Goal: Communication & Community: Answer question/provide support

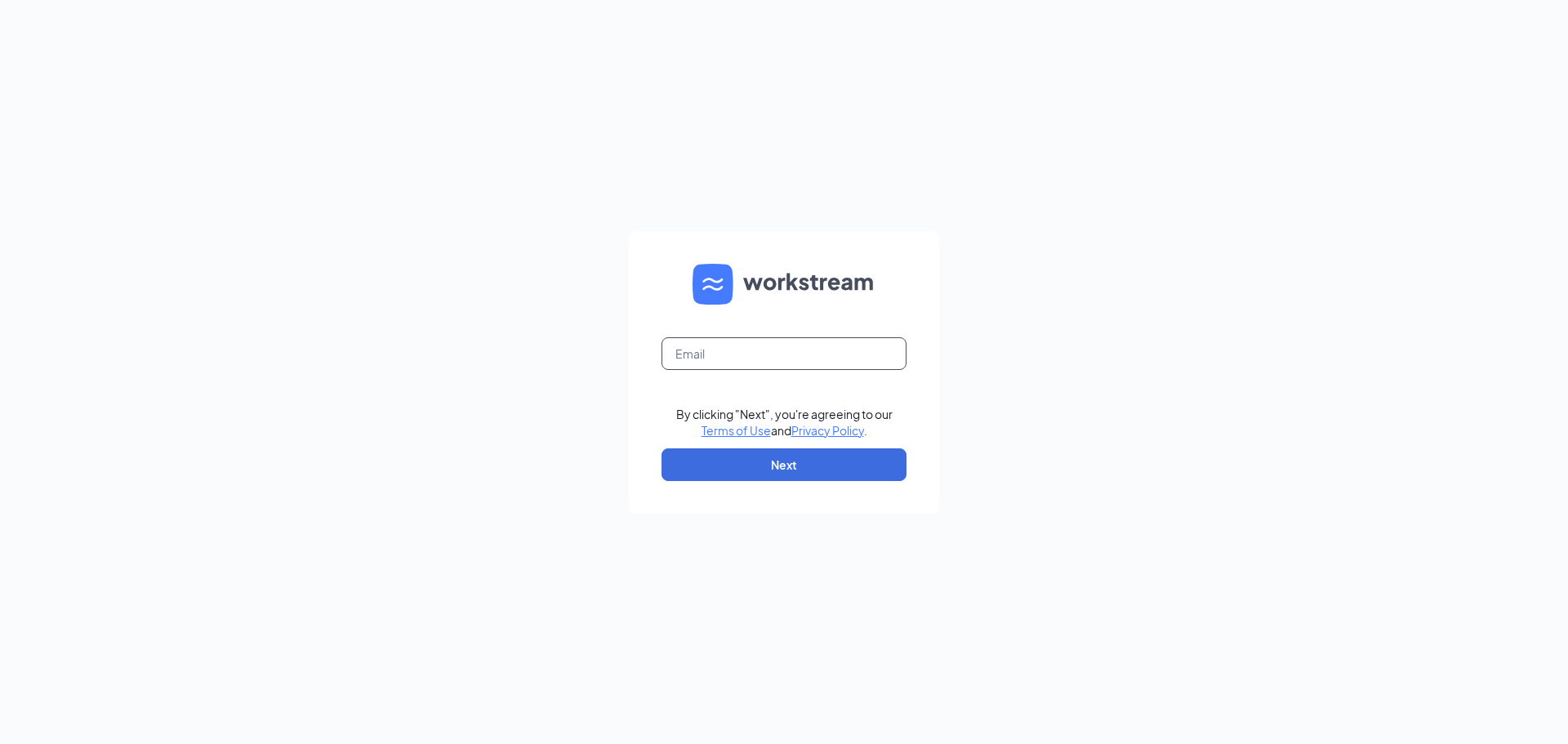
click at [798, 363] on input "text" at bounding box center [784, 354] width 245 height 33
type input "bk23857@dcburgerinc.com"
click at [783, 444] on form "bk23857@dcburgerinc.com By clicking "Next", you're agreeing to our Terms of Use…" at bounding box center [784, 372] width 311 height 283
click at [816, 465] on button "Next" at bounding box center [784, 465] width 245 height 33
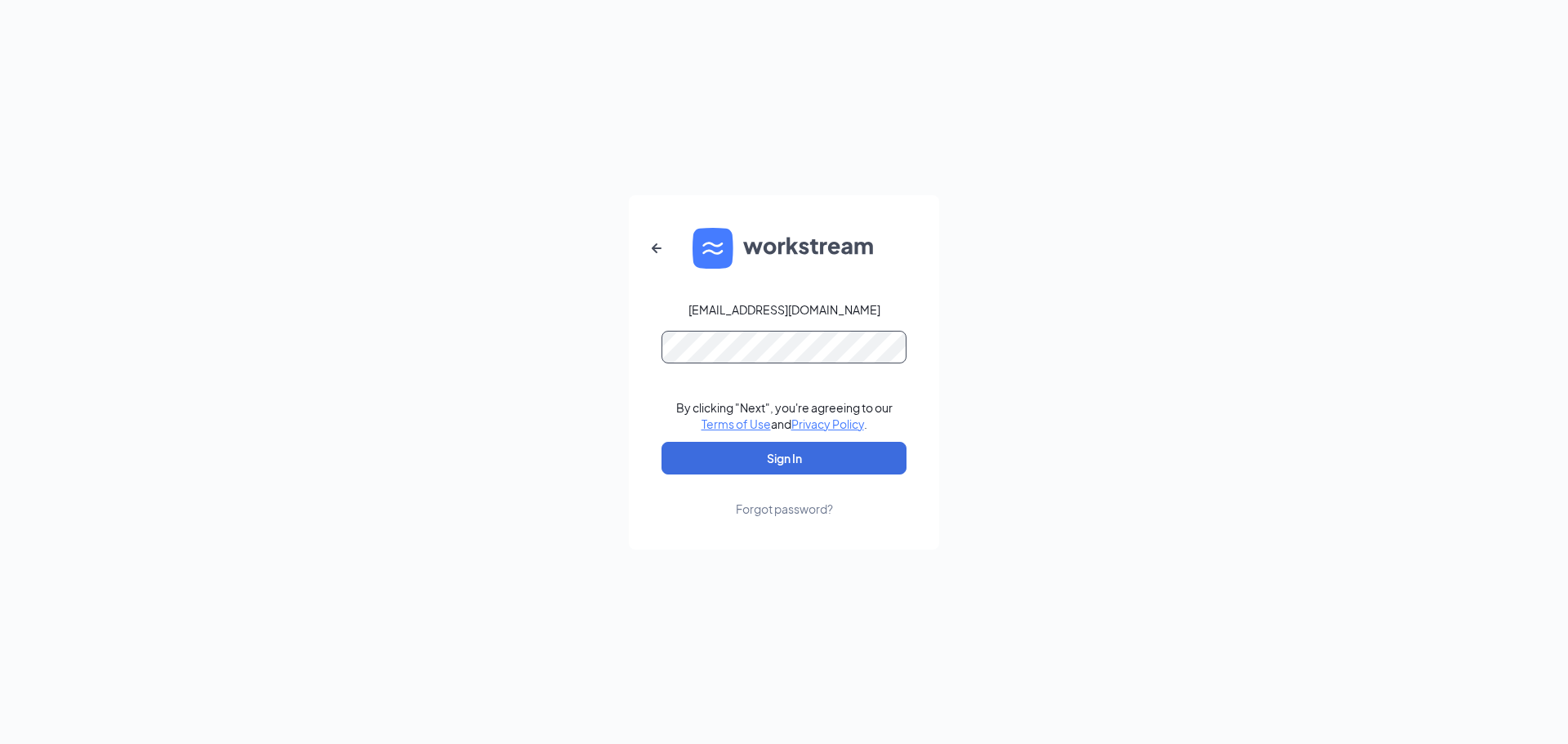
click at [661, 442] on button "Sign In" at bounding box center [784, 458] width 245 height 33
click at [803, 462] on button "Sign In" at bounding box center [784, 458] width 245 height 33
click at [324, 289] on div "bk23857@dcburgerinc.com Credential mismatches. By clicking "Next", you're agree…" at bounding box center [784, 372] width 1568 height 744
click at [661, 442] on button "Sign In" at bounding box center [784, 458] width 245 height 33
click at [783, 515] on div "Forgot password?" at bounding box center [784, 509] width 98 height 16
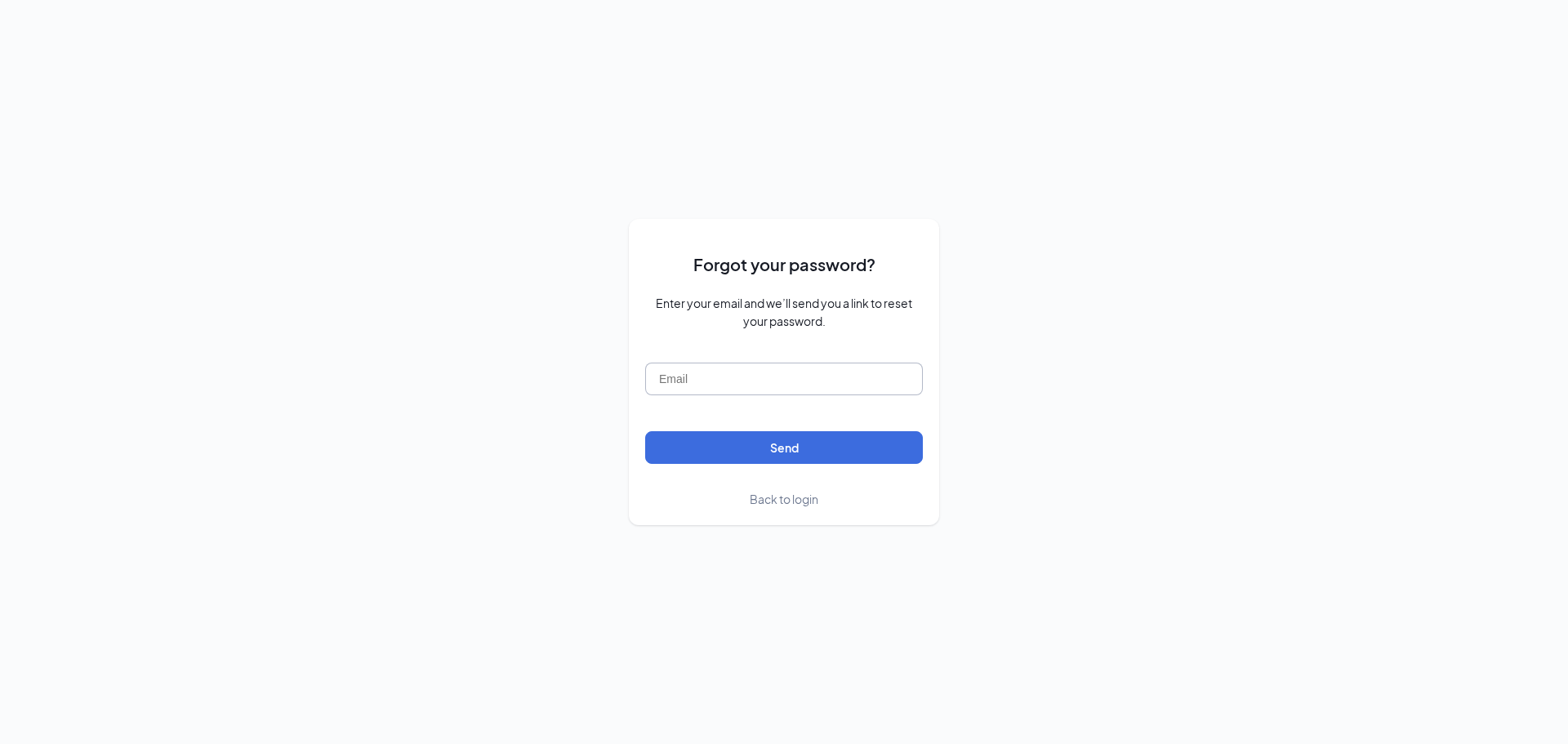
click at [756, 389] on input "text" at bounding box center [784, 379] width 278 height 33
type input "bk23857@dcburgerinc.com"
drag, startPoint x: 799, startPoint y: 460, endPoint x: 790, endPoint y: 452, distance: 12.0
click at [799, 459] on button "Send" at bounding box center [784, 447] width 278 height 33
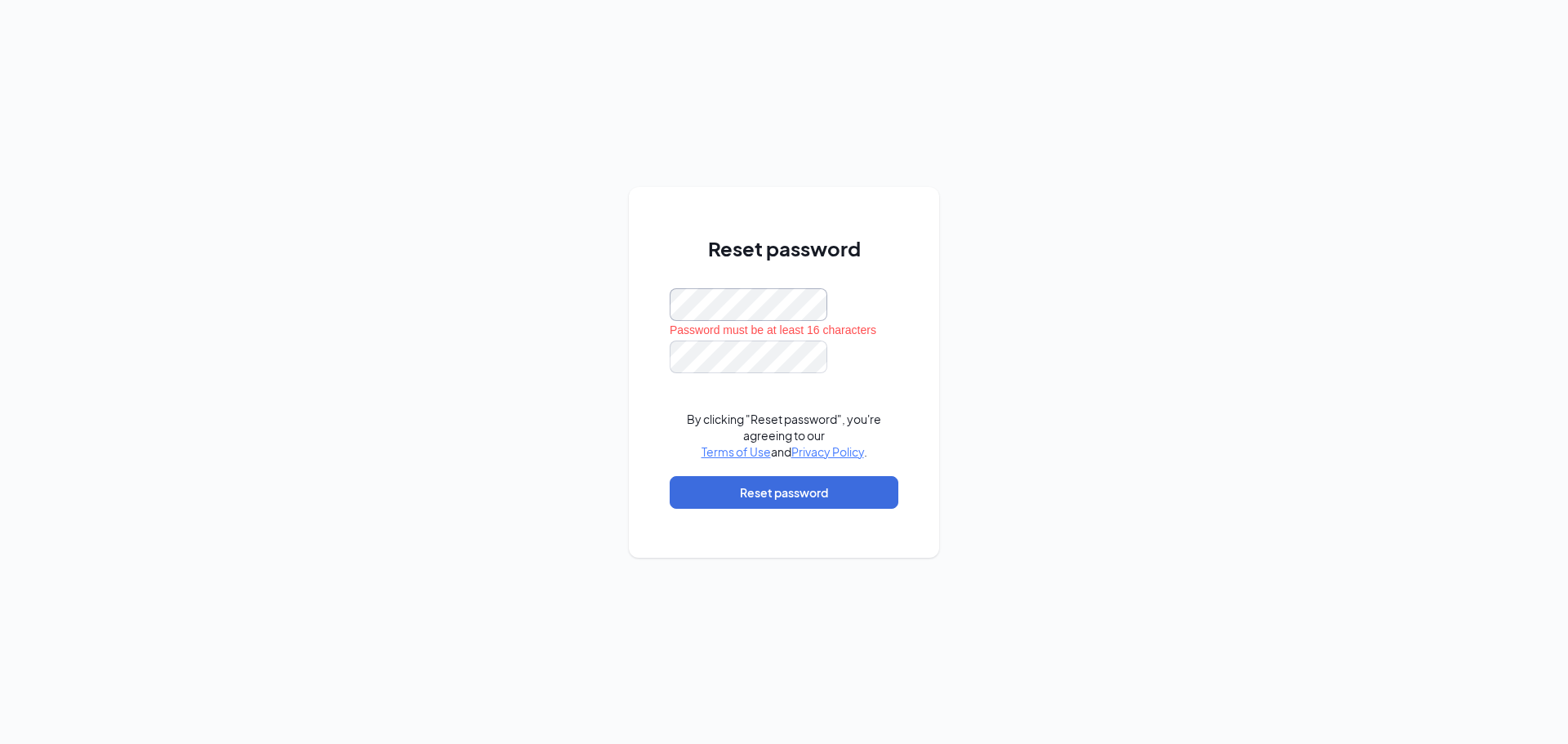
click at [392, 270] on div "Reset password Password must be at least 16 characters By clicking "Reset passw…" at bounding box center [784, 372] width 1568 height 744
click at [654, 311] on div "Reset password Password must be at least 16 characters By clicking "Reset passw…" at bounding box center [784, 372] width 311 height 370
click at [597, 306] on div "Reset password Password must be at least 16 characters By clicking "Reset passw…" at bounding box center [784, 372] width 1568 height 744
click at [397, 246] on div "Reset password Password must be at least 16 characters By clicking "Reset passw…" at bounding box center [784, 372] width 1568 height 744
drag, startPoint x: 814, startPoint y: 494, endPoint x: 805, endPoint y: 490, distance: 9.8
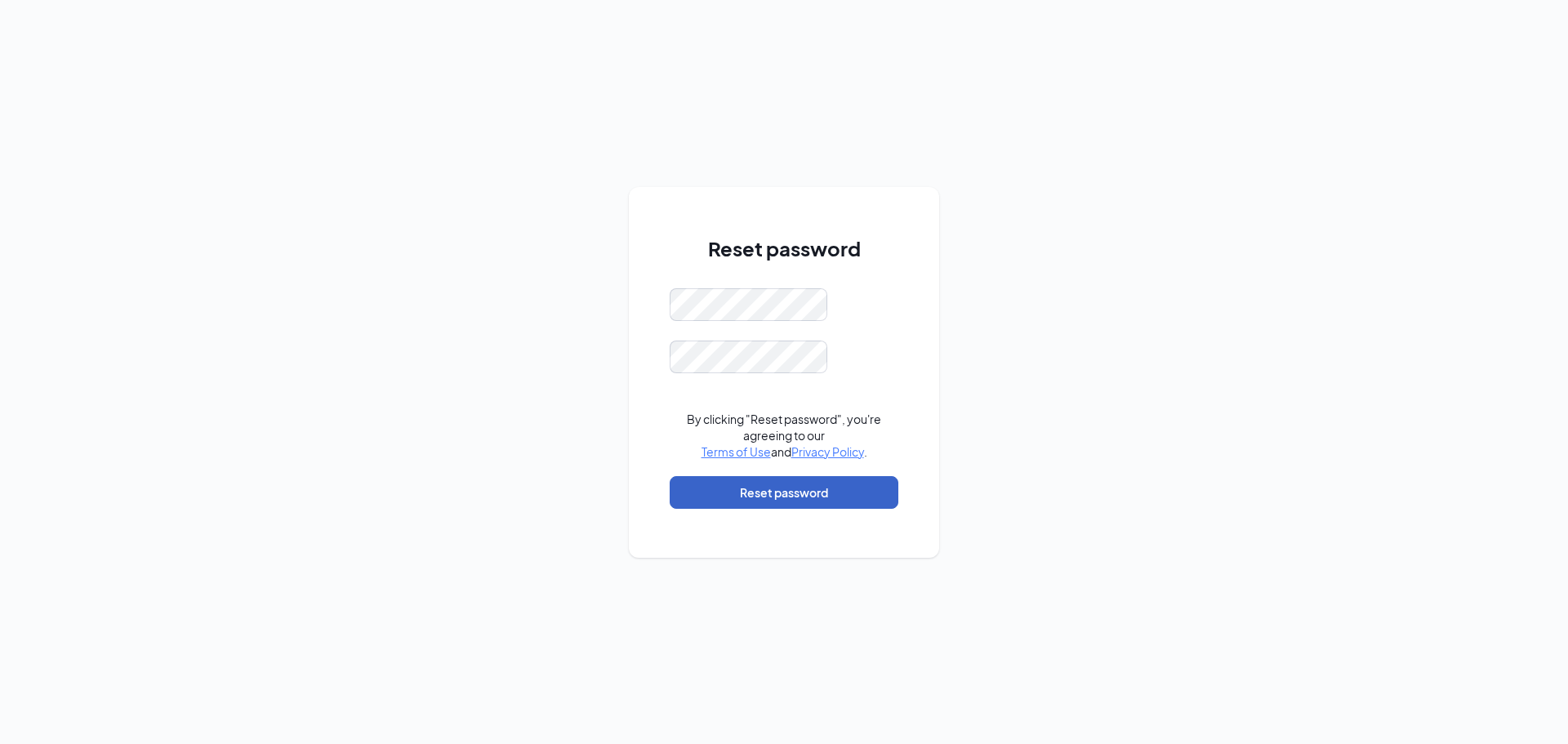
click at [814, 494] on button "Reset password" at bounding box center [784, 492] width 229 height 33
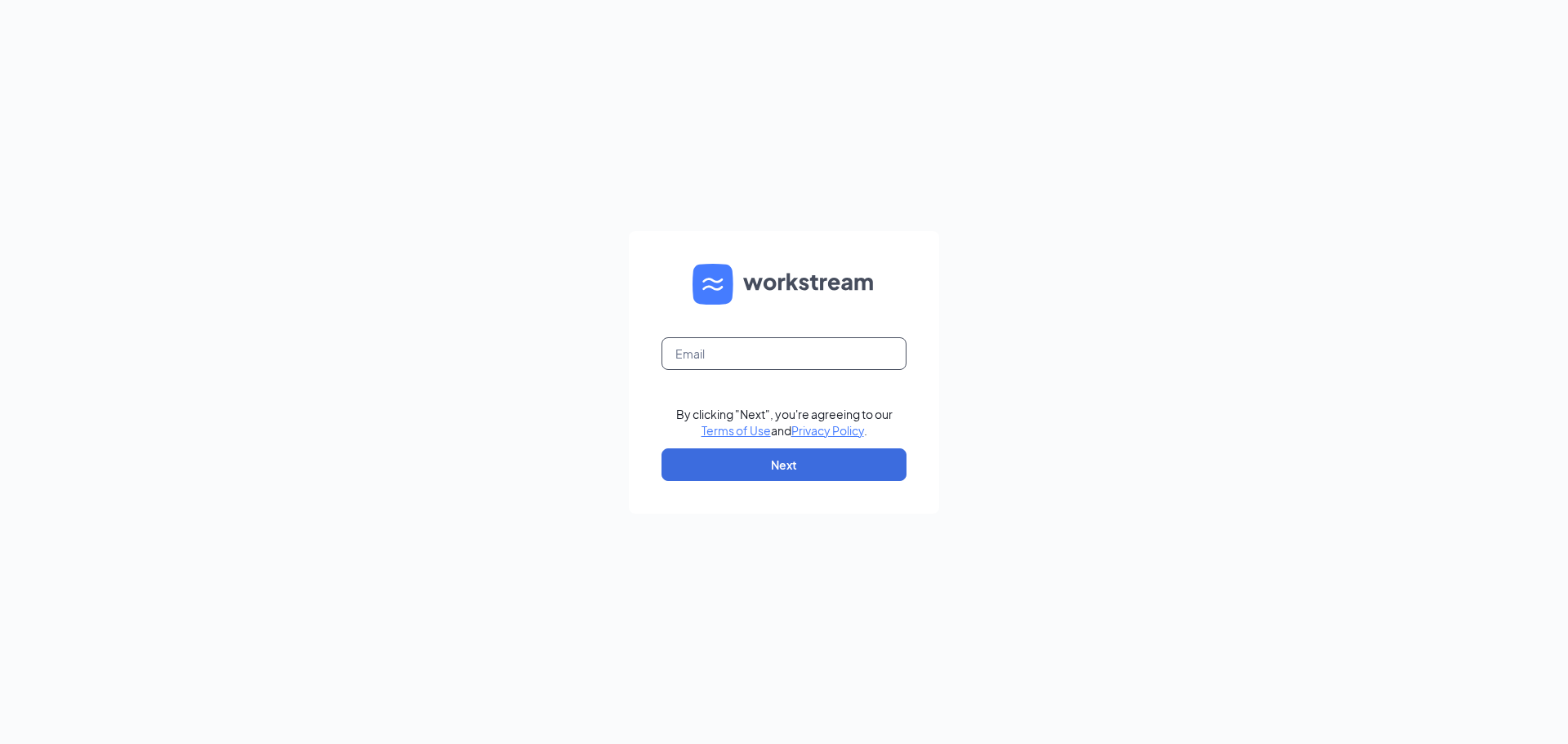
click at [781, 357] on input "text" at bounding box center [784, 354] width 245 height 33
type input "bk23857@dcburgerinc.com"
click at [741, 456] on button "Next" at bounding box center [784, 465] width 245 height 33
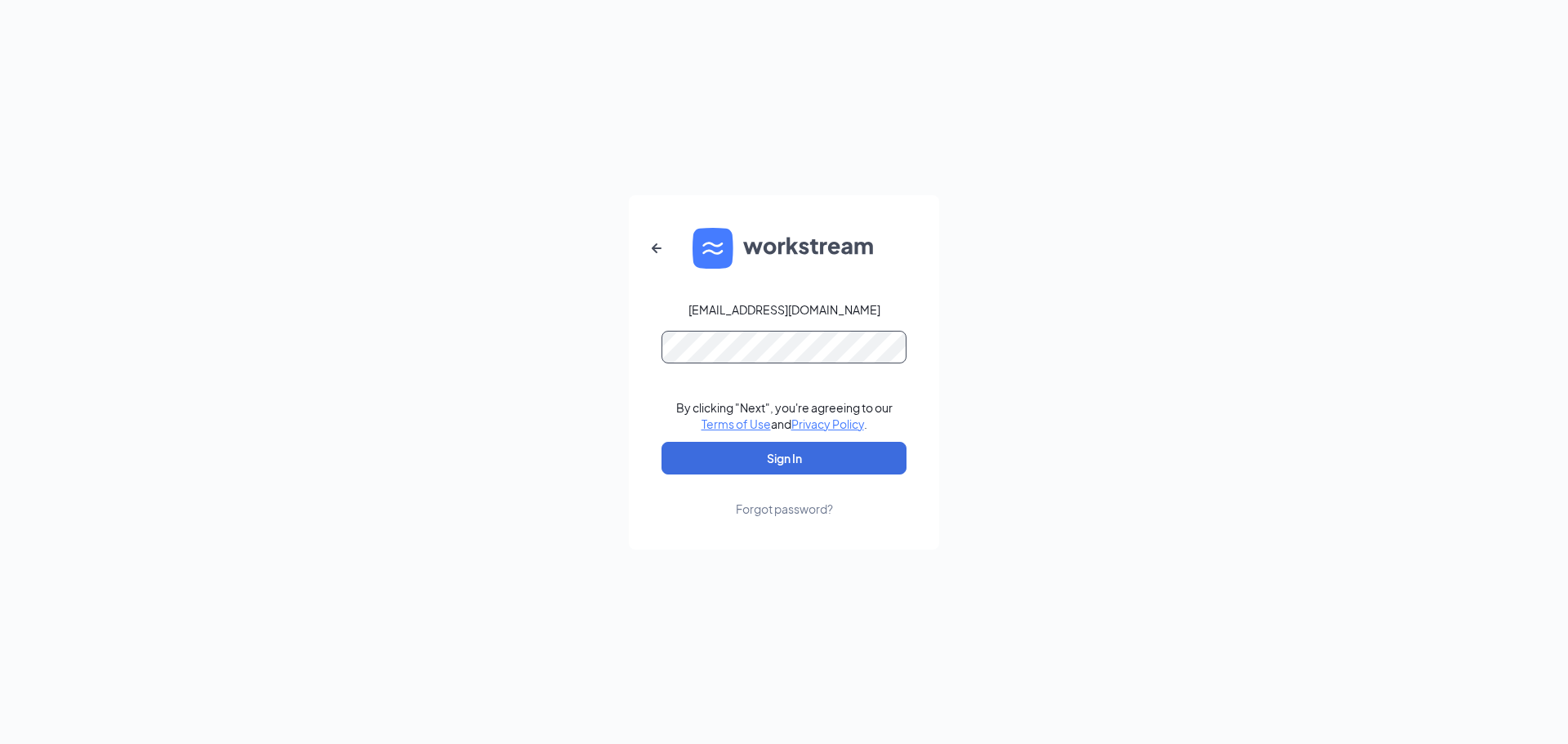
click at [661, 442] on button "Sign In" at bounding box center [784, 458] width 245 height 33
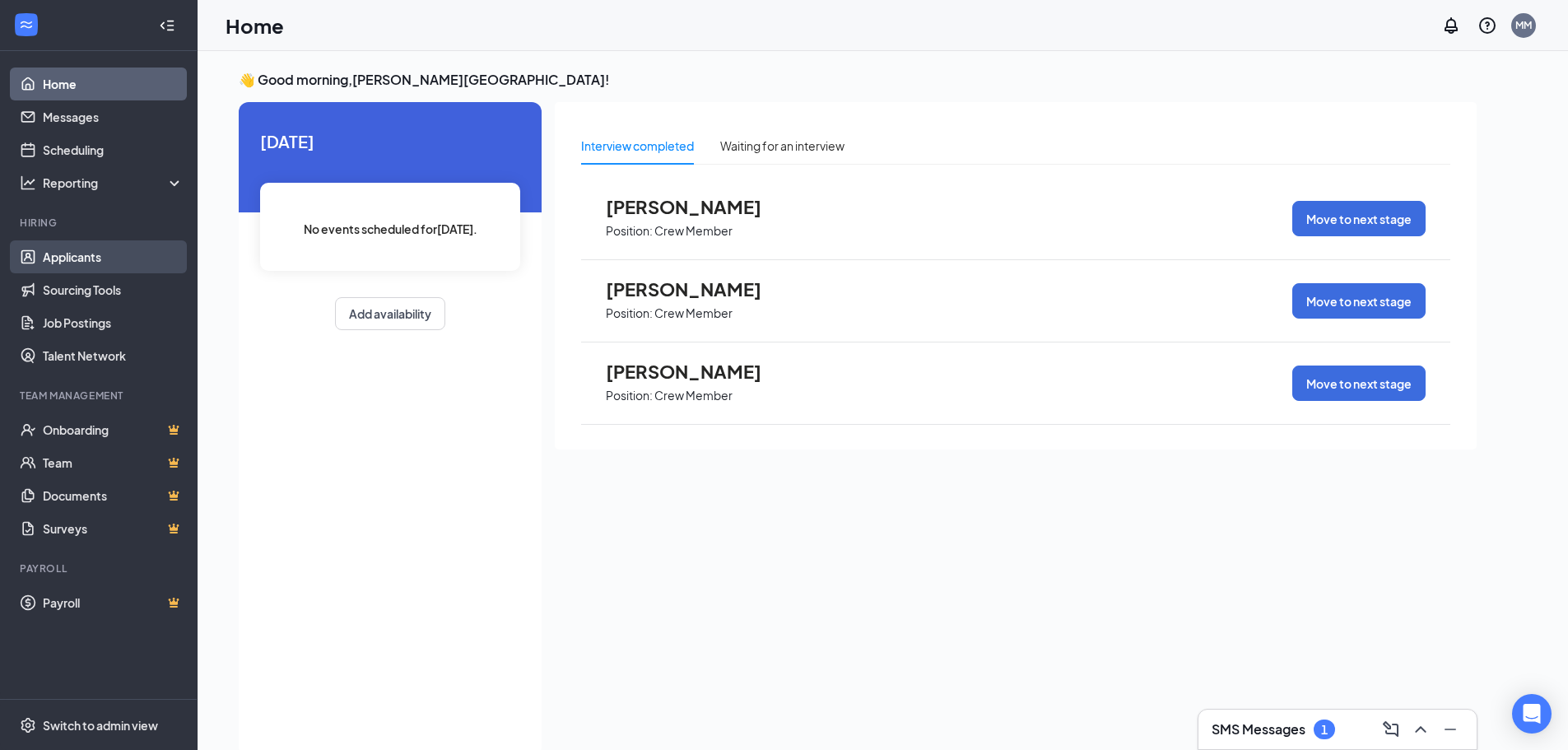
click at [79, 263] on link "Applicants" at bounding box center [113, 257] width 140 height 33
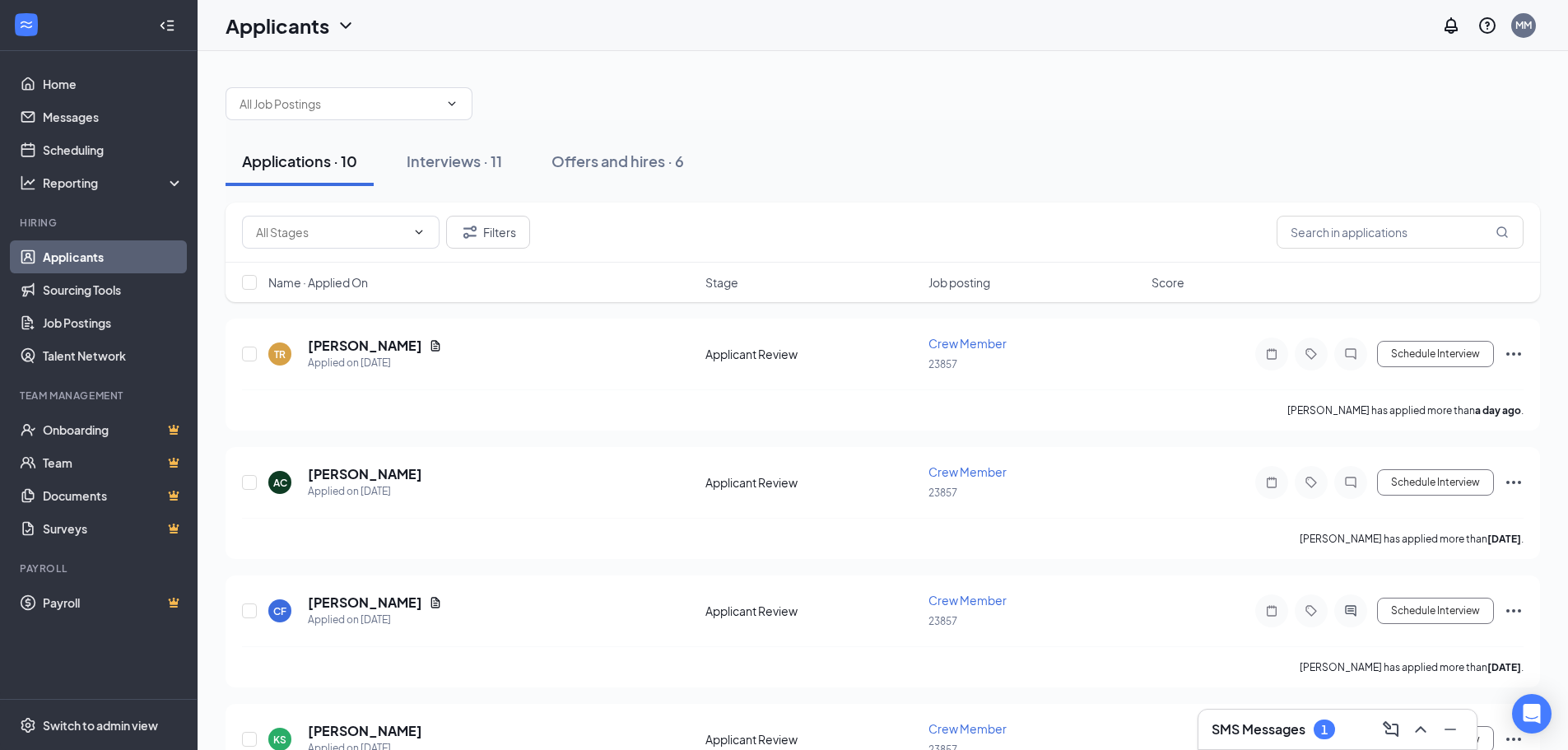
click at [1278, 744] on div "SMS Messages 1" at bounding box center [1338, 729] width 278 height 40
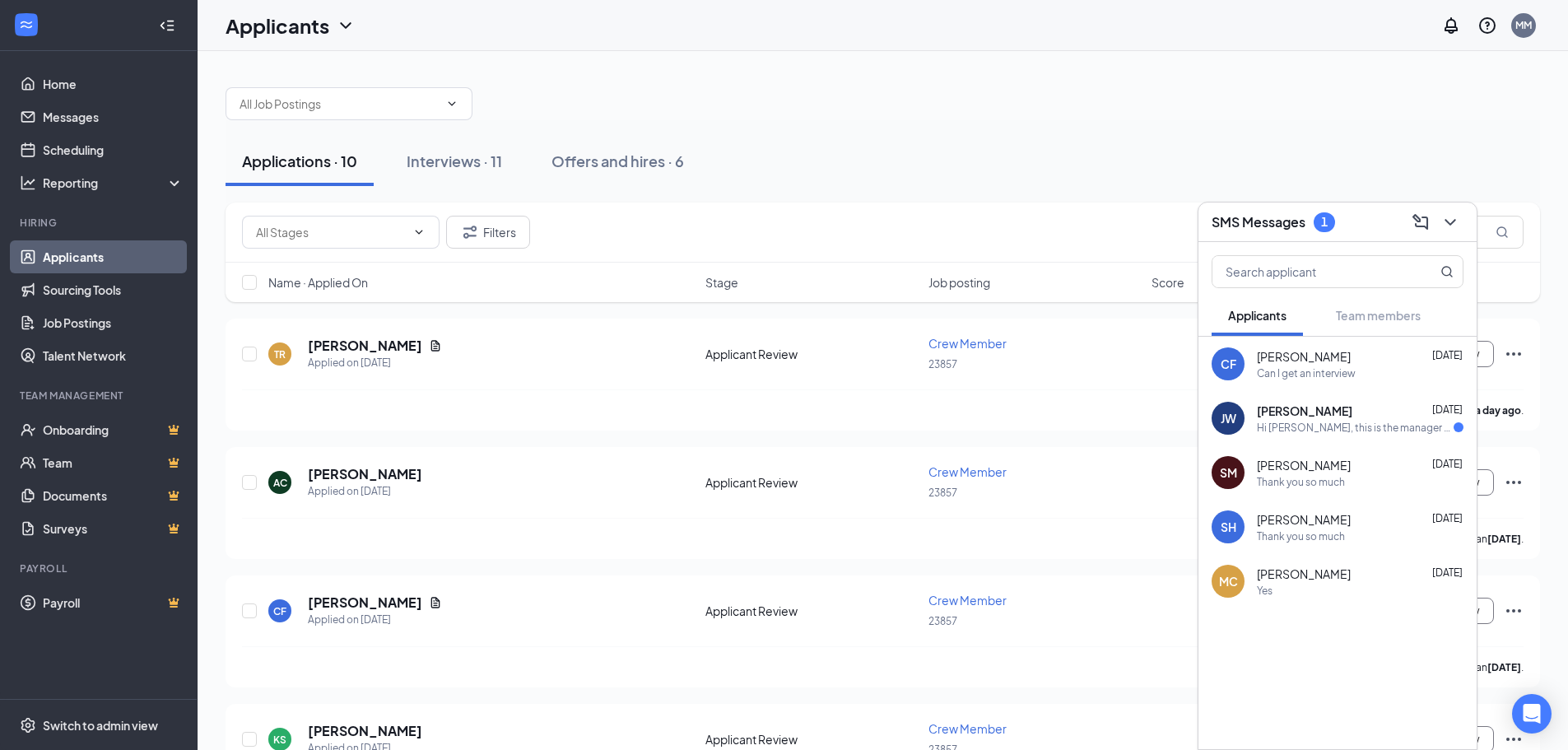
click at [1371, 418] on div "[PERSON_NAME] [DATE]" at bounding box center [1361, 411] width 207 height 17
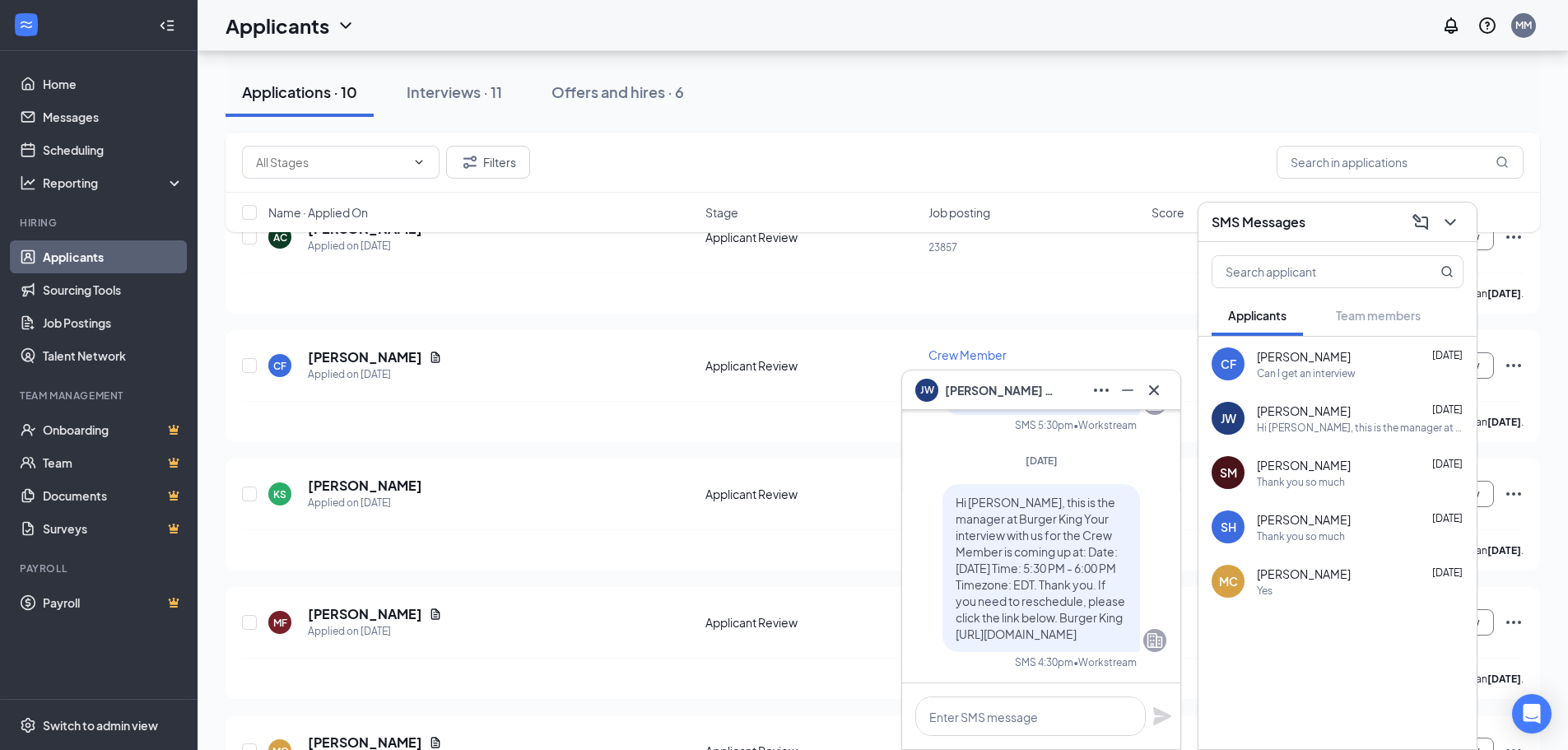
scroll to position [247, 0]
click at [1149, 393] on icon "Cross" at bounding box center [1154, 390] width 20 height 20
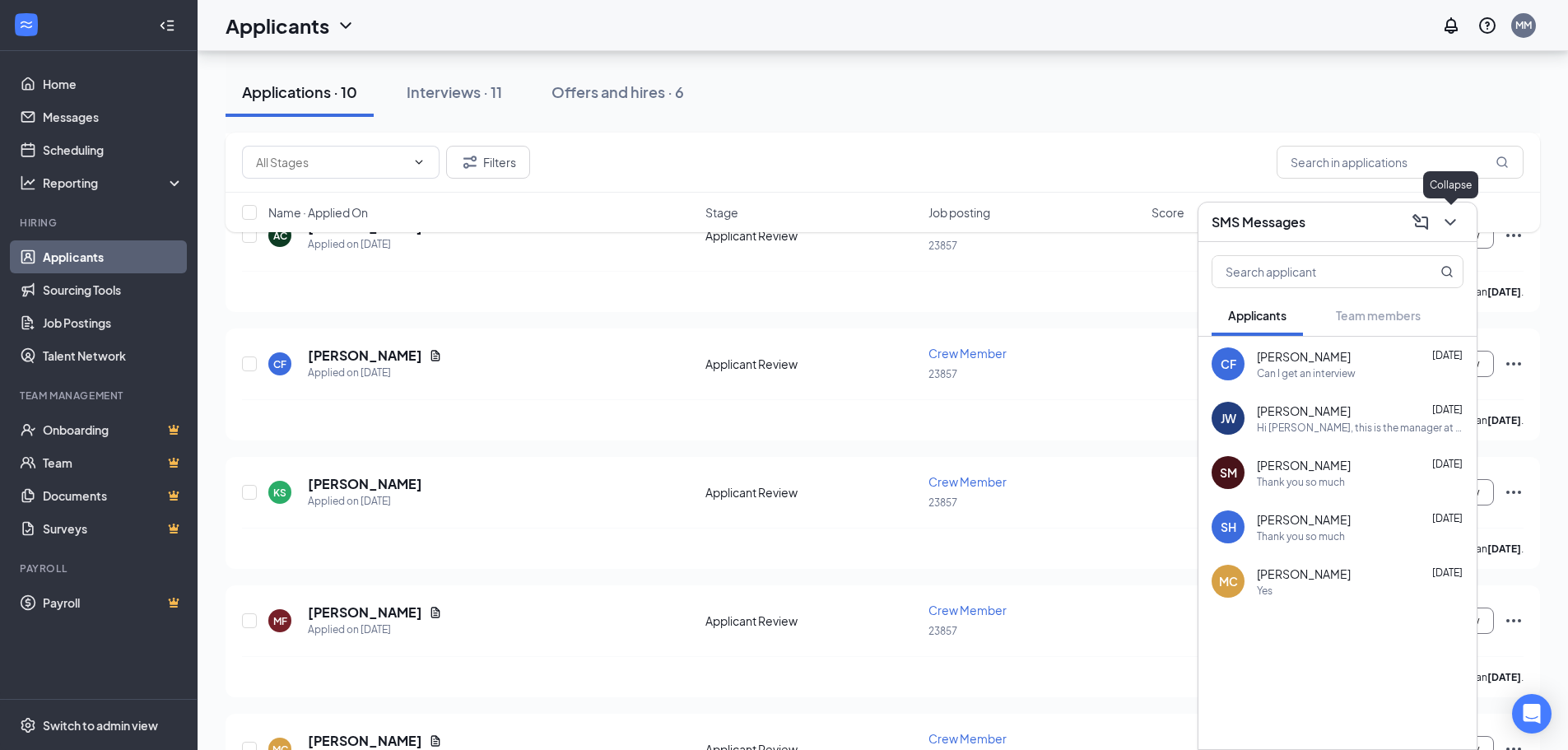
click at [1448, 225] on icon "ChevronDown" at bounding box center [1451, 222] width 20 height 20
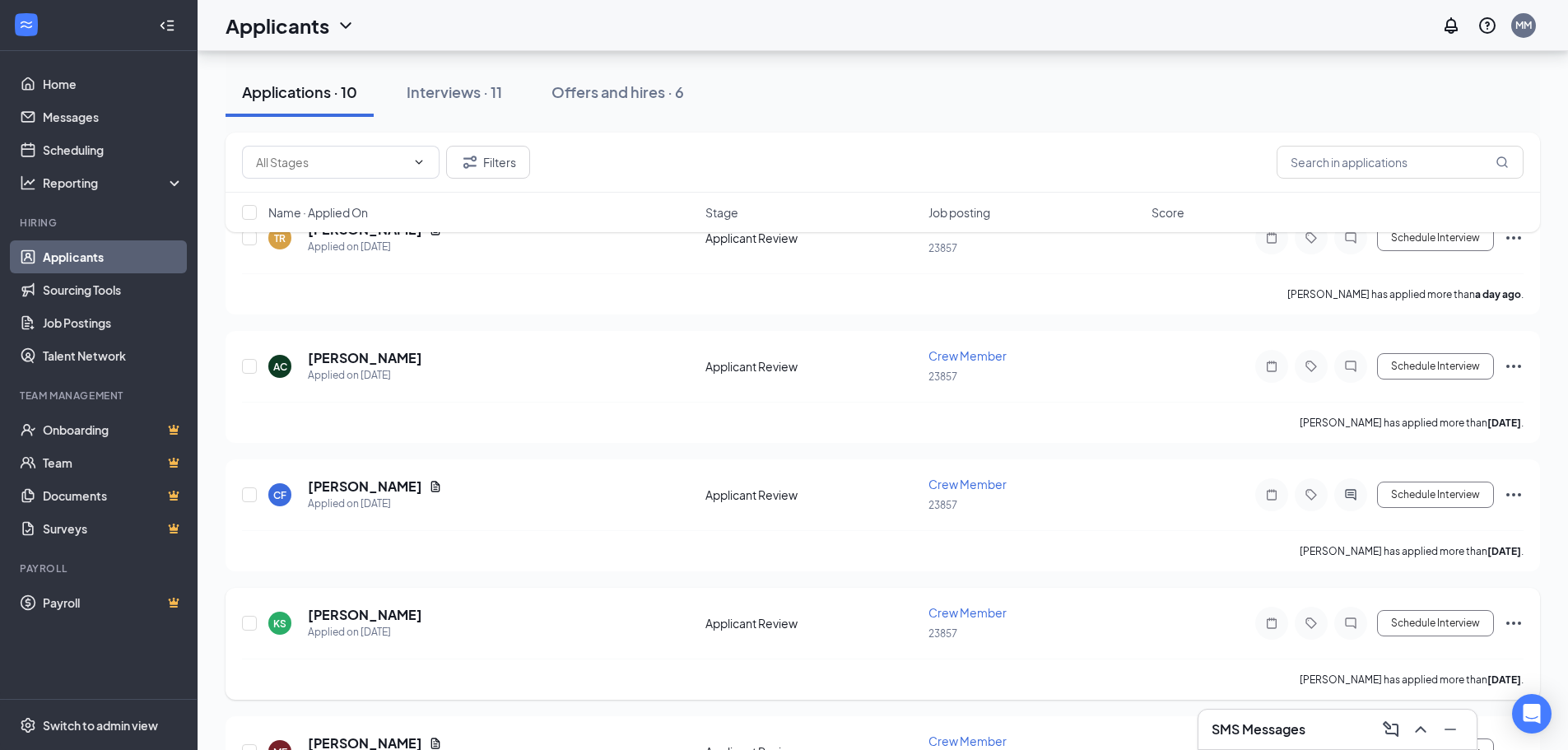
scroll to position [0, 0]
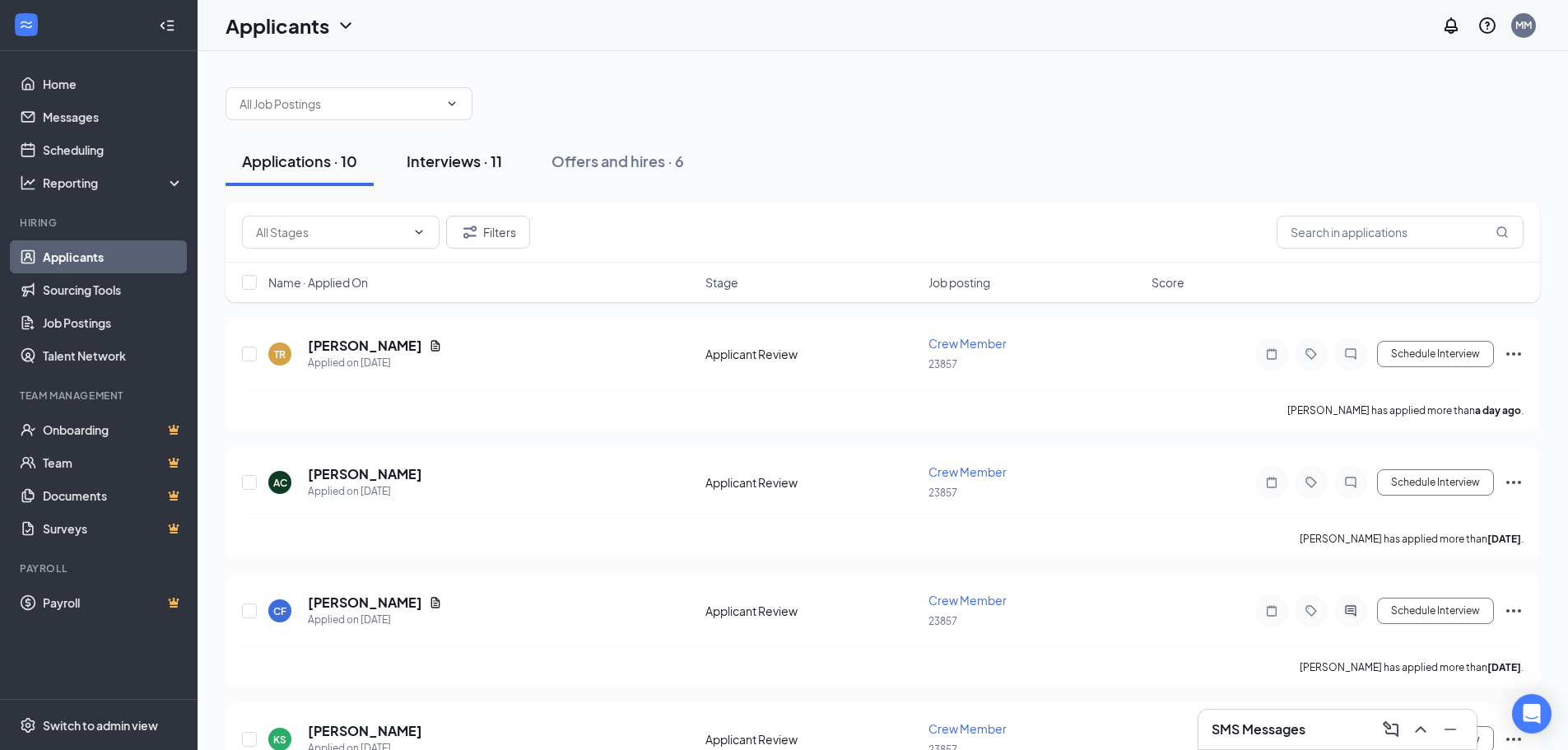
click at [432, 183] on button "Interviews · 11" at bounding box center [454, 161] width 128 height 50
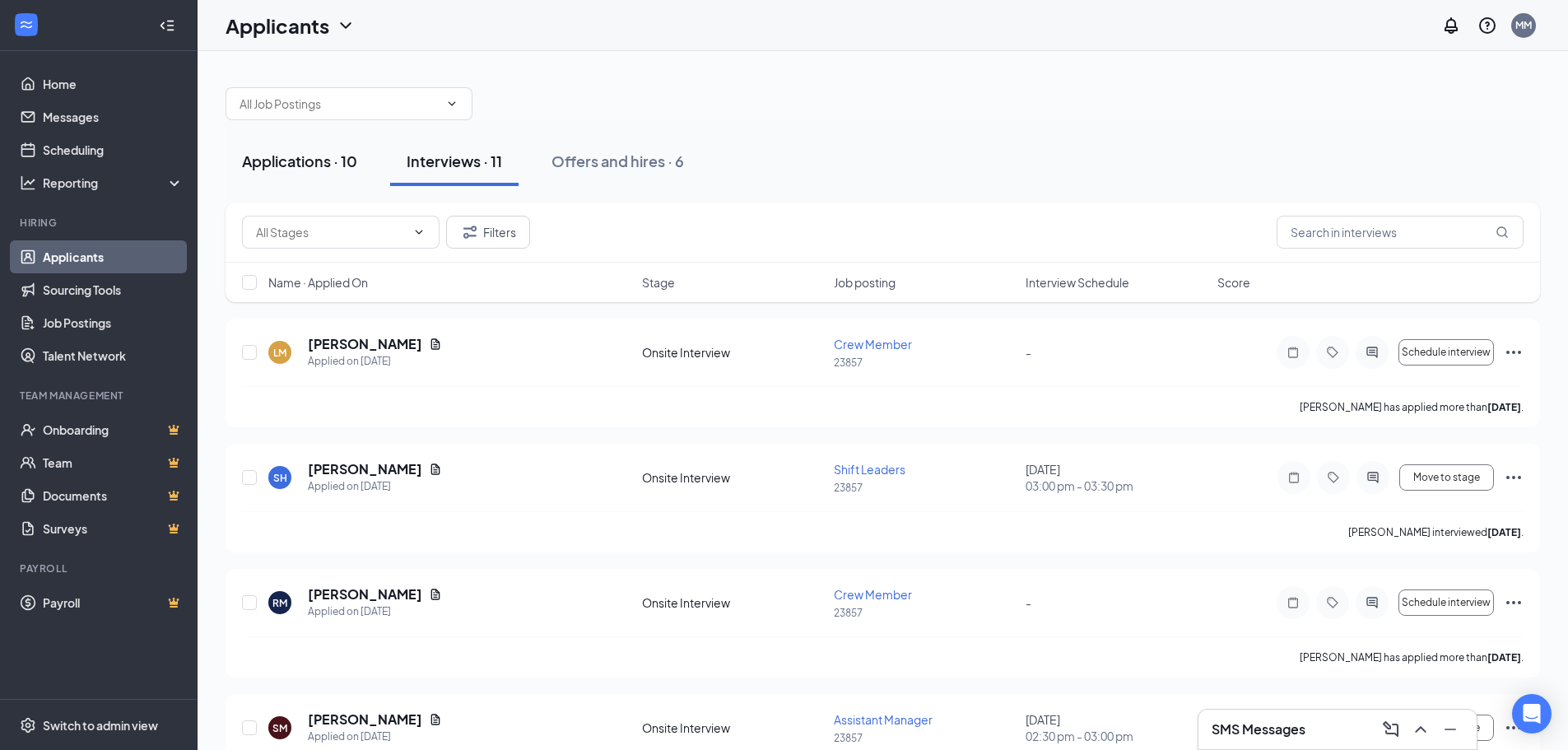
click at [268, 156] on div "Applications · 10" at bounding box center [300, 160] width 116 height 21
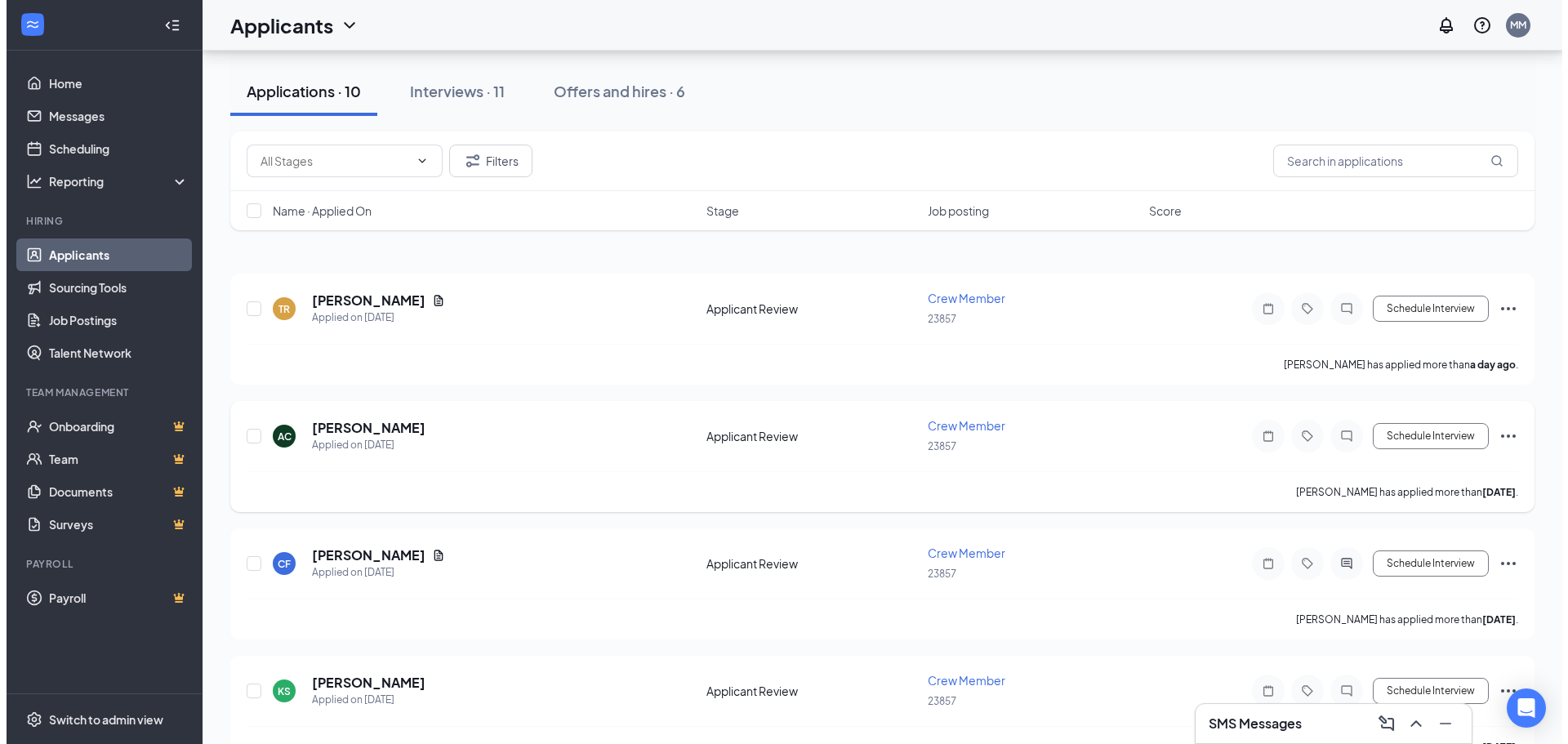
scroll to position [82, 0]
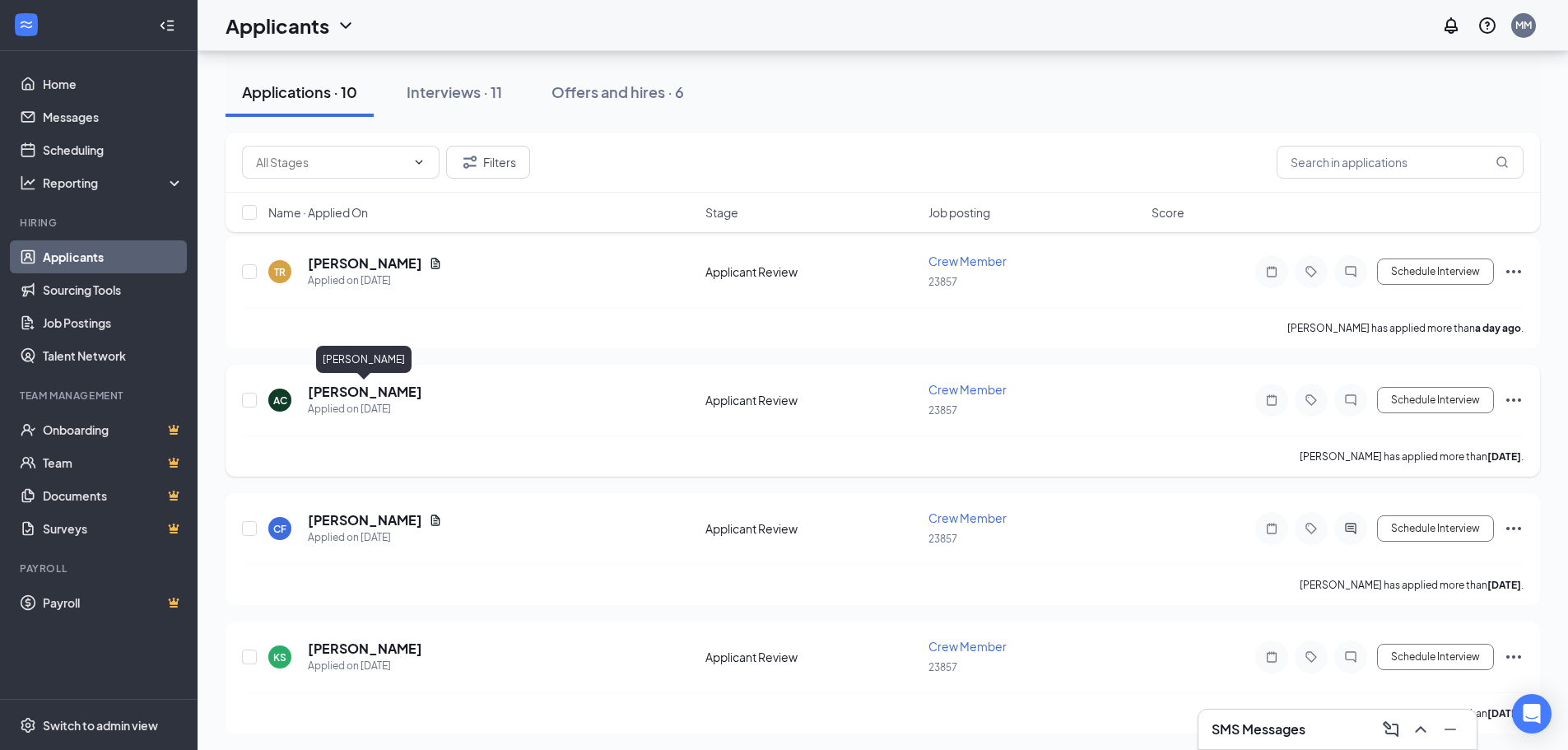
click at [359, 393] on h5 "[PERSON_NAME]" at bounding box center [365, 392] width 115 height 18
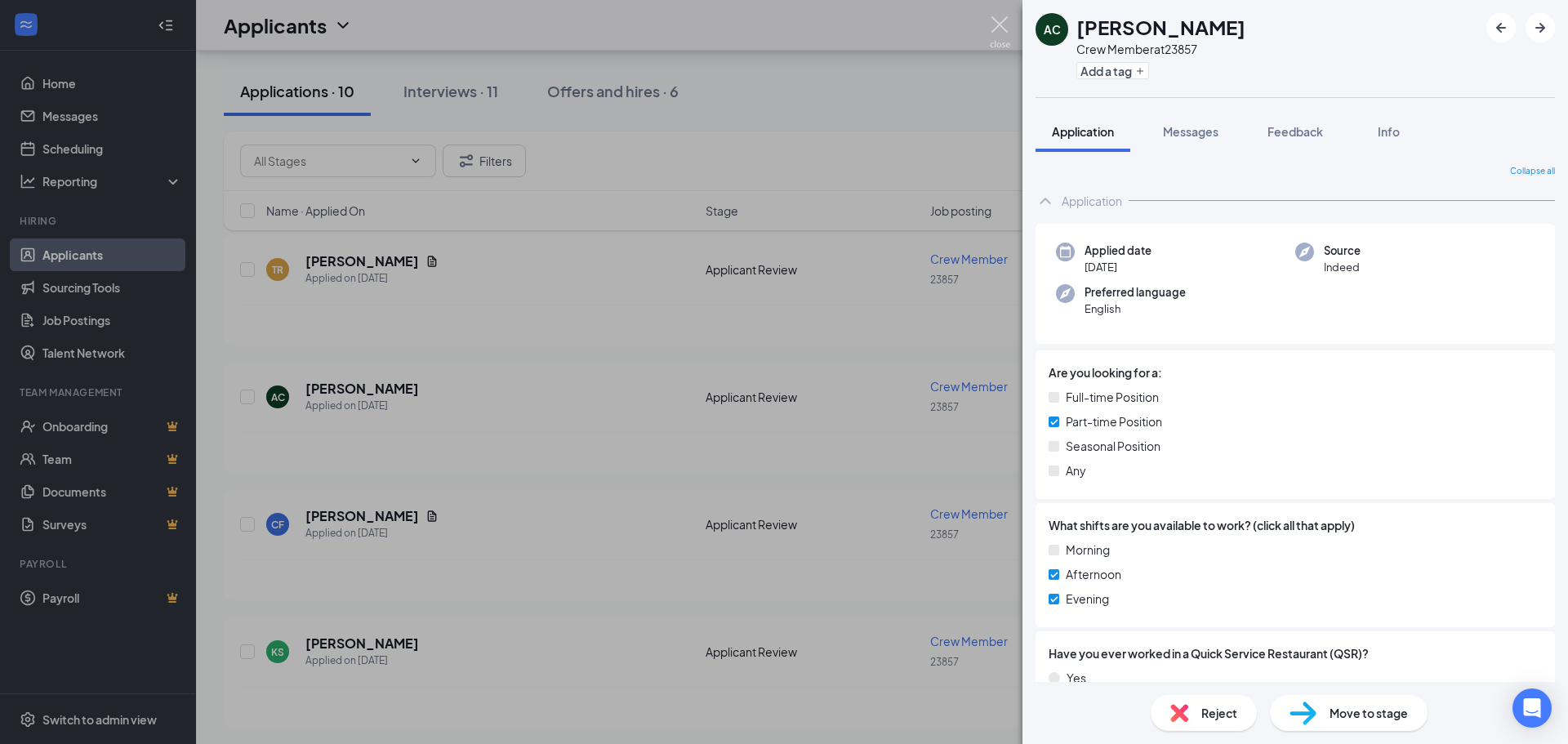
click at [1007, 33] on img at bounding box center [1000, 32] width 20 height 32
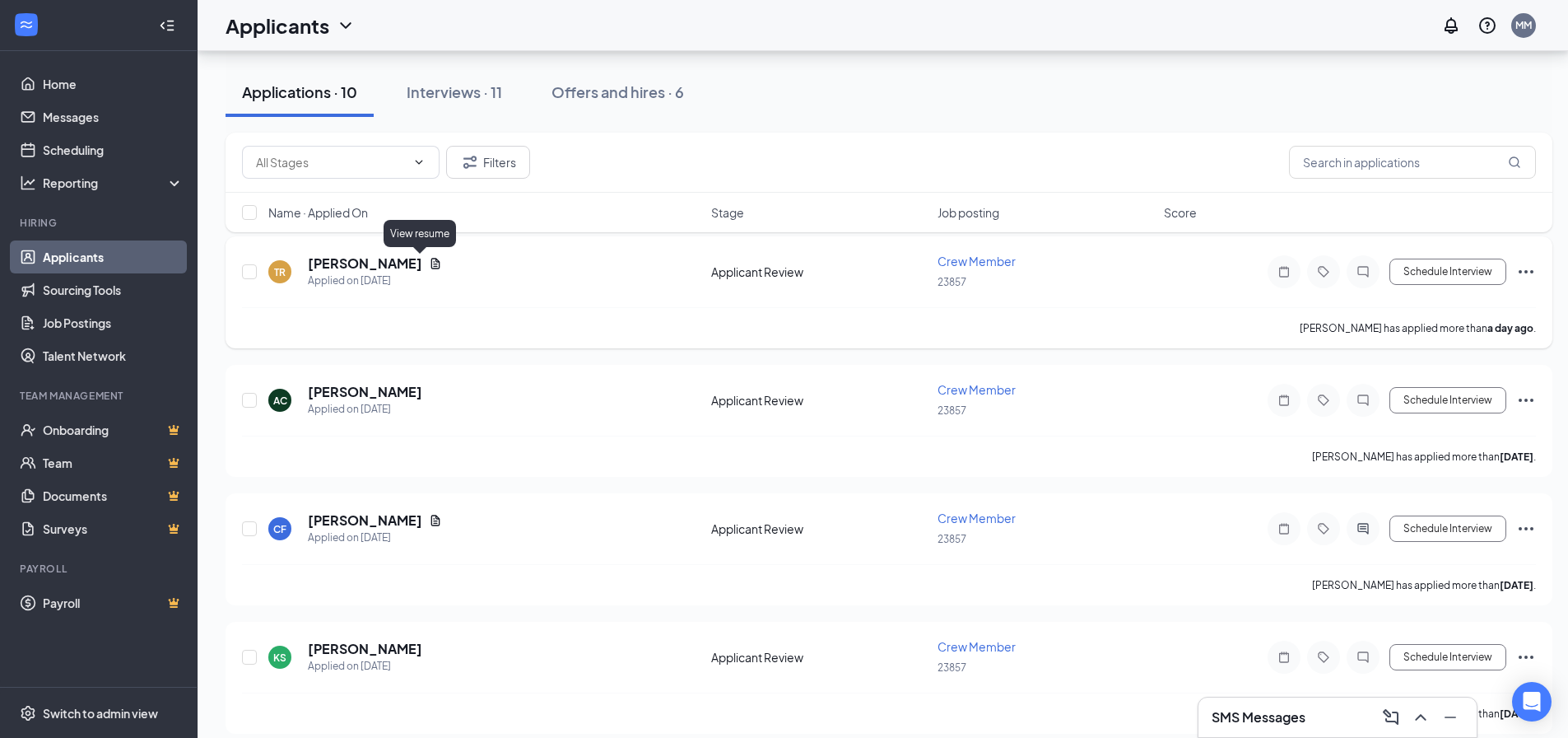
click at [429, 264] on icon "Document" at bounding box center [435, 264] width 13 height 13
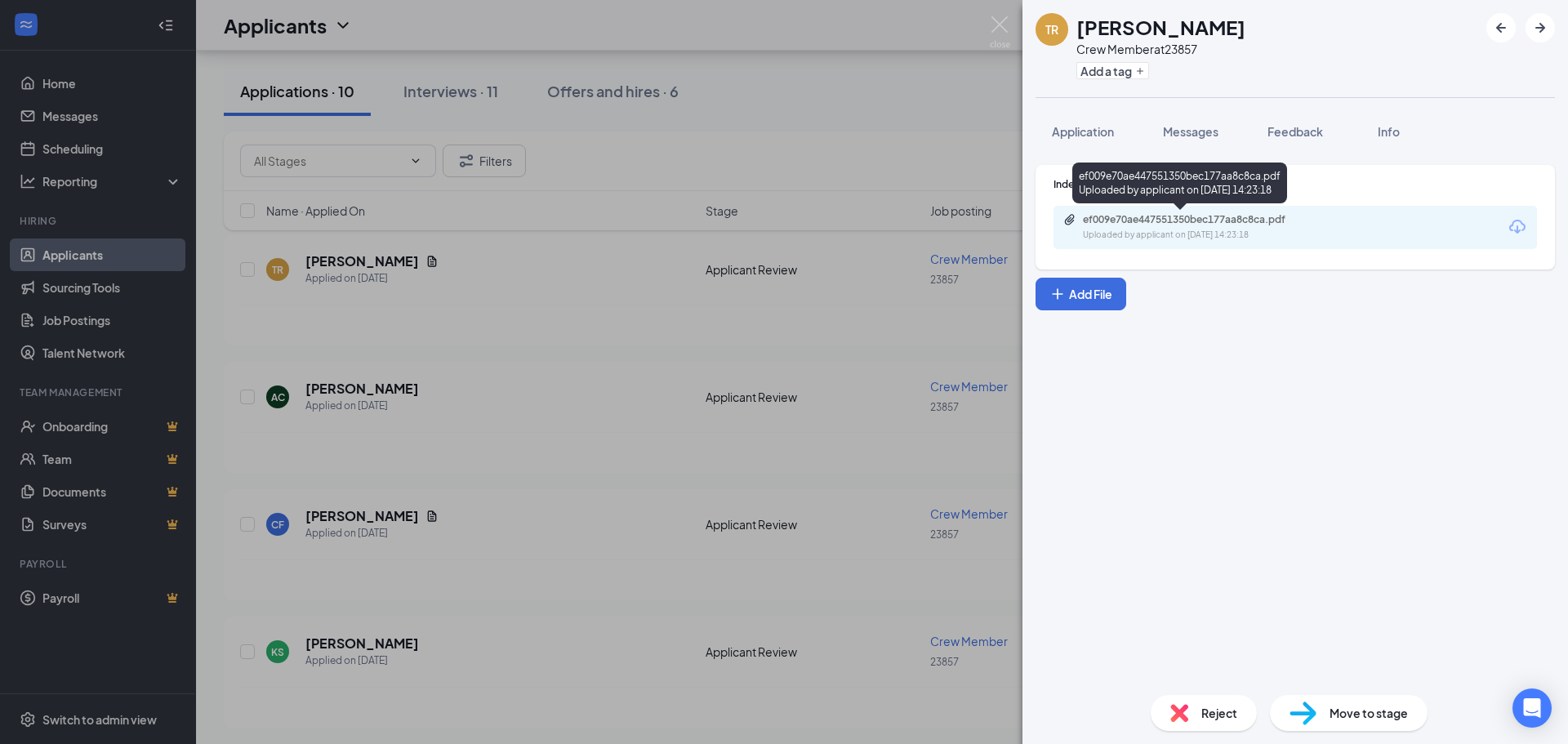
click at [1175, 224] on div "ef009e70ae447551350bec177aa8c8ca.pdf" at bounding box center [1197, 220] width 229 height 13
click at [991, 21] on img at bounding box center [1000, 32] width 20 height 32
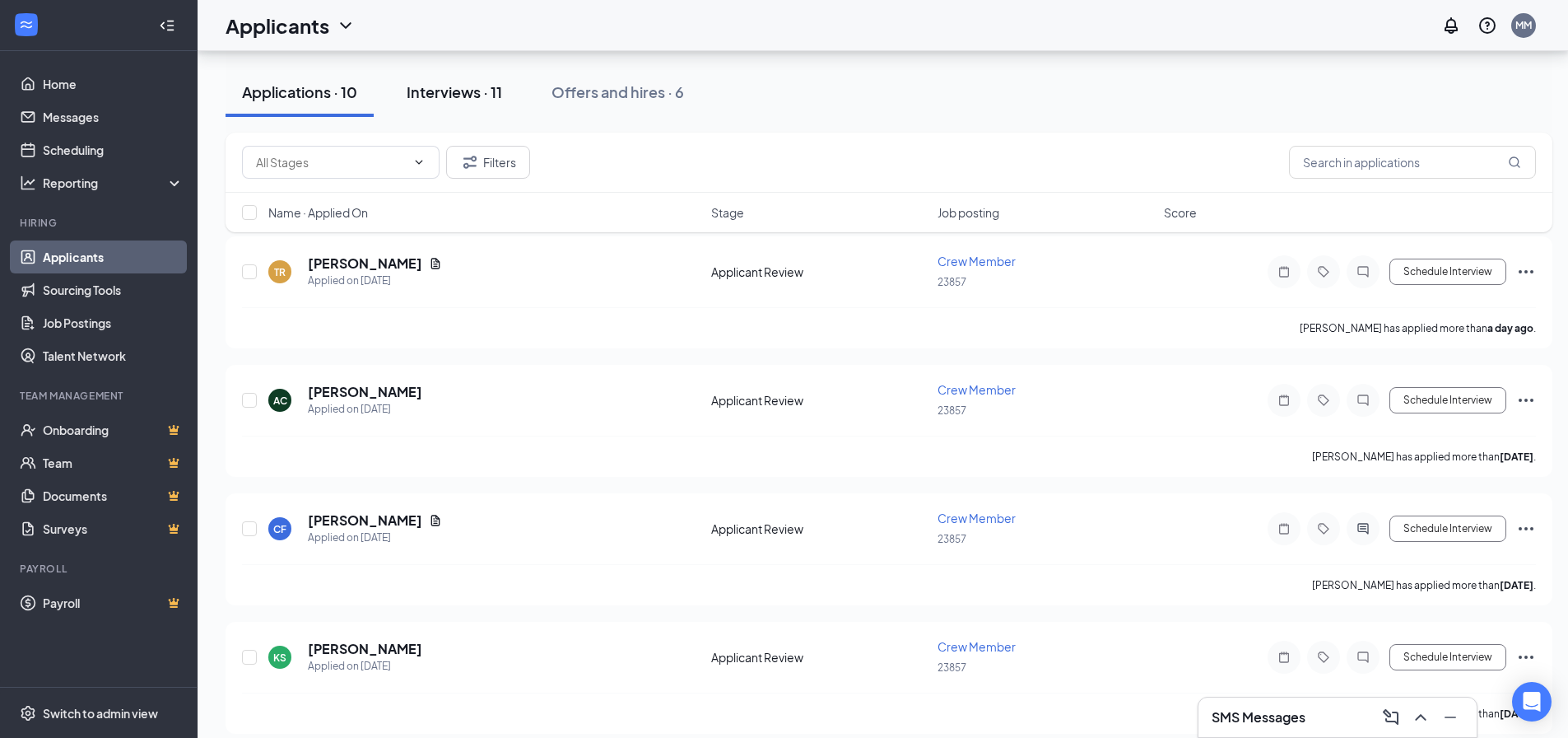
click at [473, 93] on div "Interviews · 11" at bounding box center [454, 92] width 96 height 21
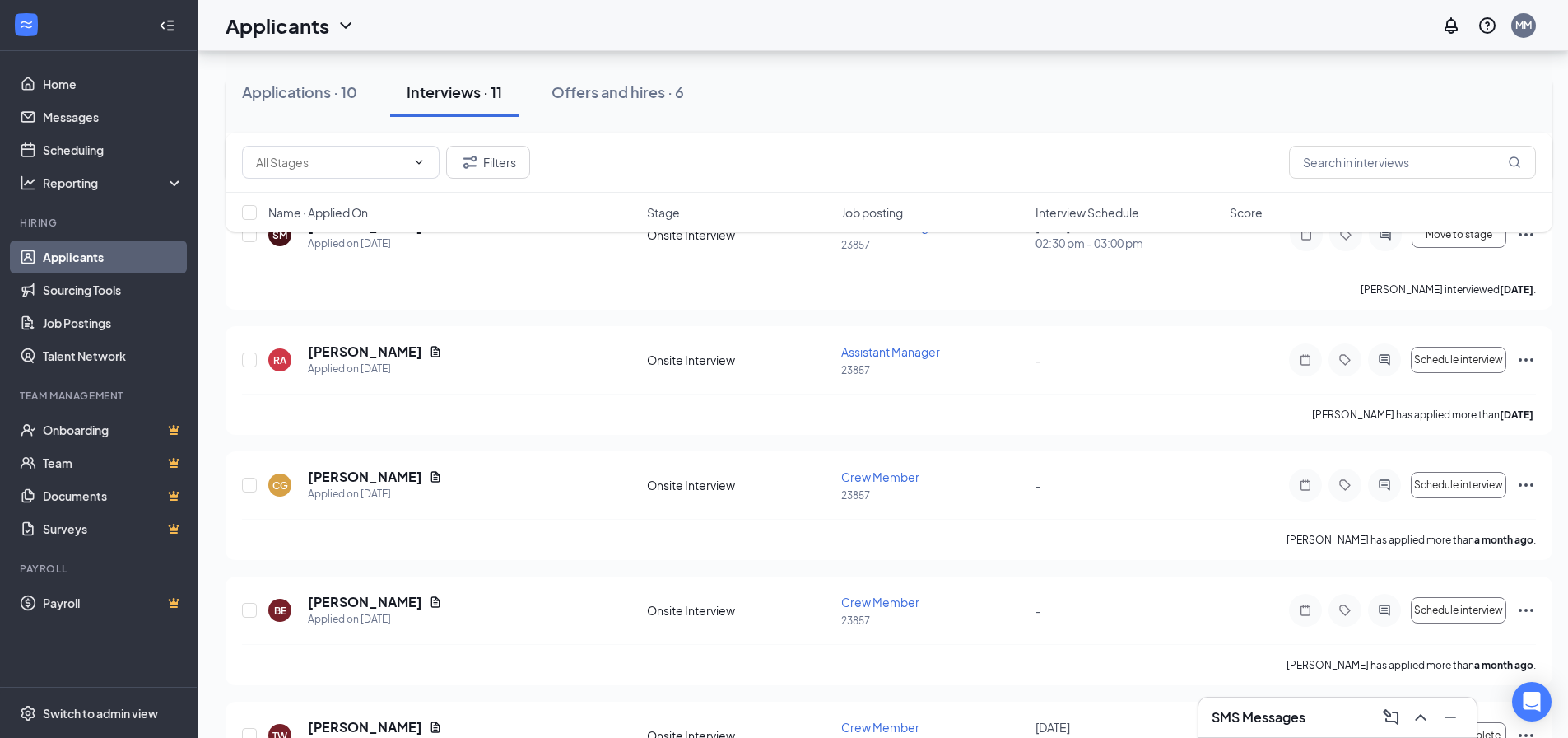
scroll to position [494, 0]
click at [429, 347] on icon "Document" at bounding box center [435, 351] width 13 height 13
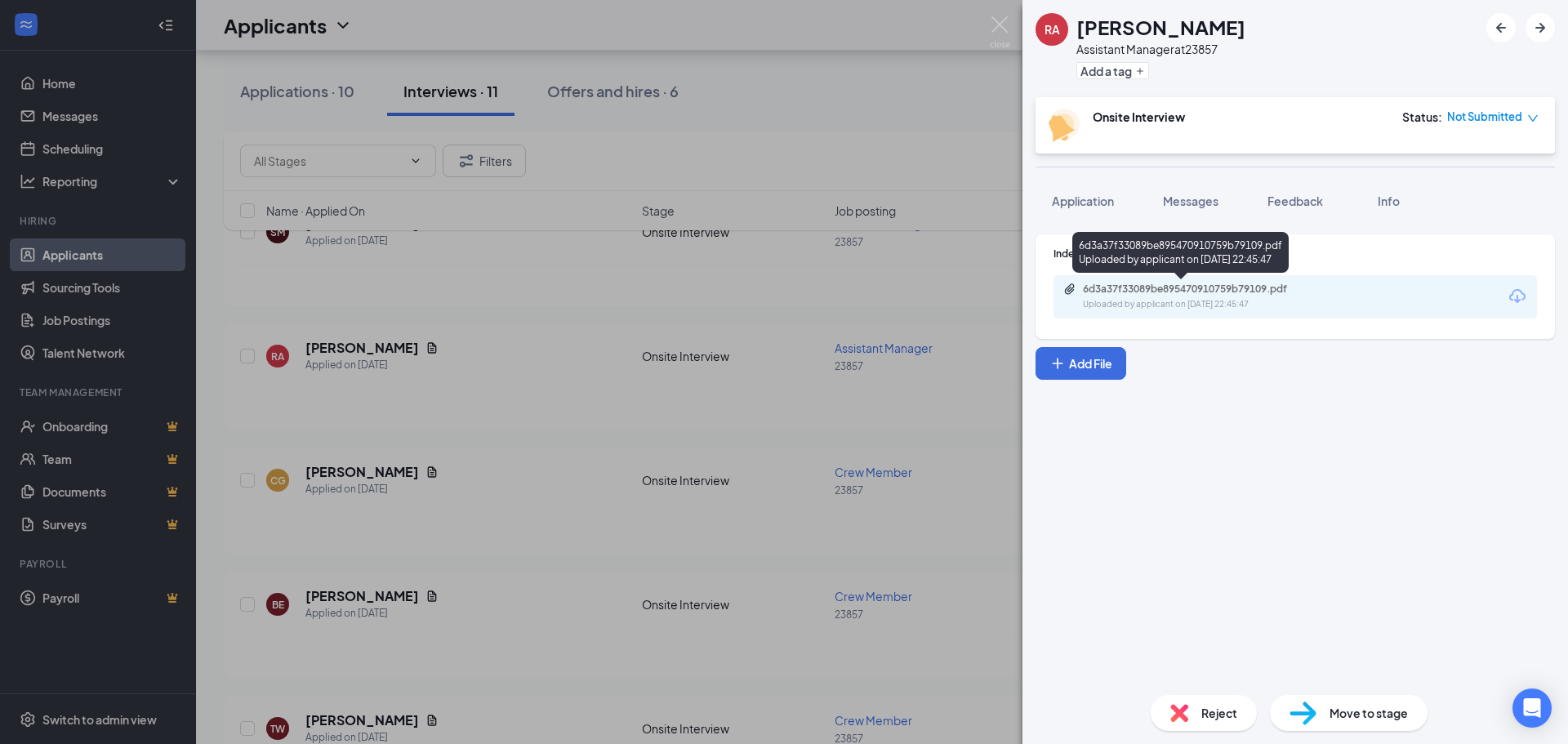
click at [1178, 308] on div "Uploaded by applicant on [DATE] 22:45:47" at bounding box center [1205, 305] width 245 height 13
click at [1056, 216] on button "Application" at bounding box center [1084, 201] width 95 height 41
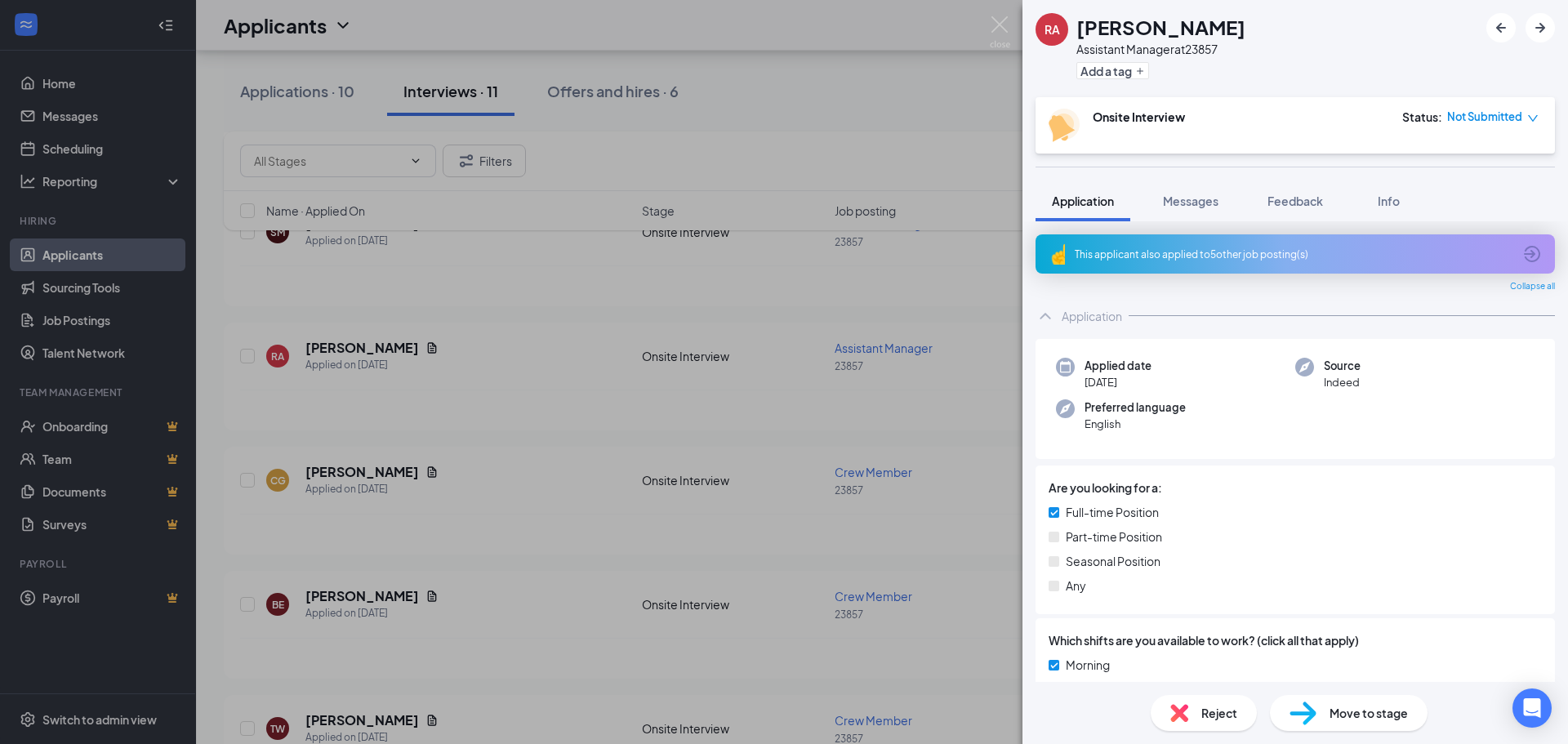
click at [1370, 238] on div "This applicant also applied to 5 other job posting(s)" at bounding box center [1296, 254] width 520 height 39
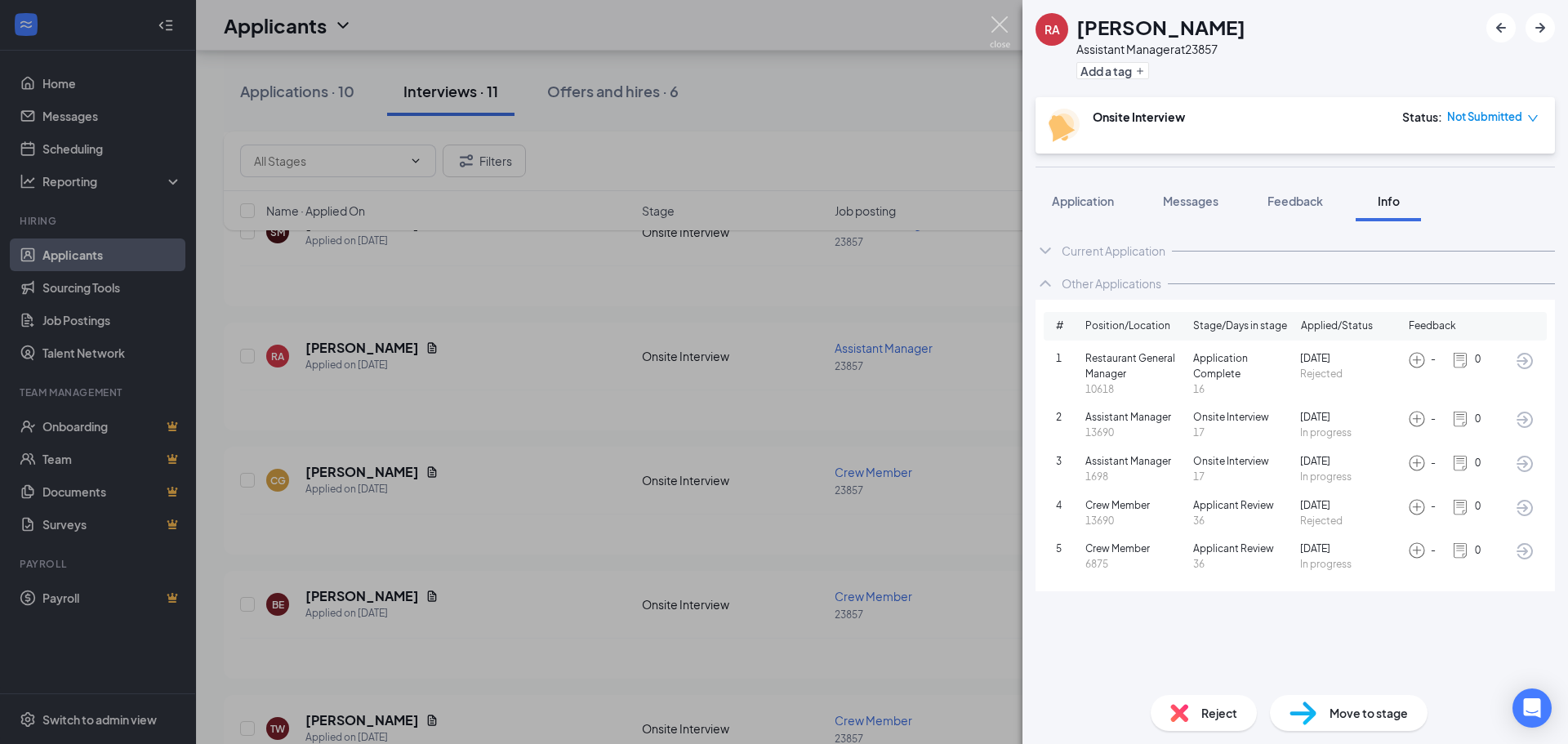
click at [999, 30] on img at bounding box center [1000, 32] width 20 height 32
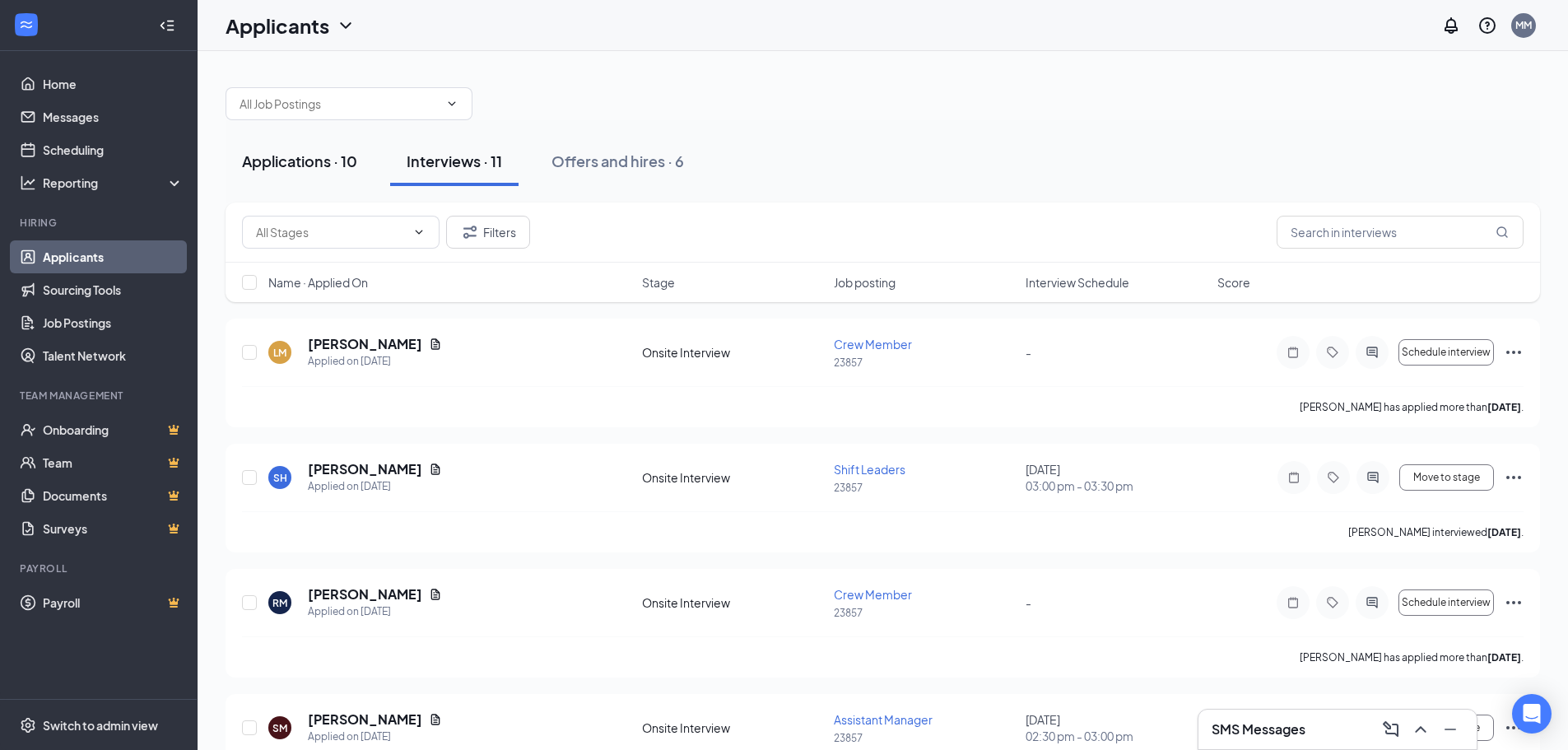
click at [320, 157] on div "Applications · 10" at bounding box center [300, 160] width 116 height 21
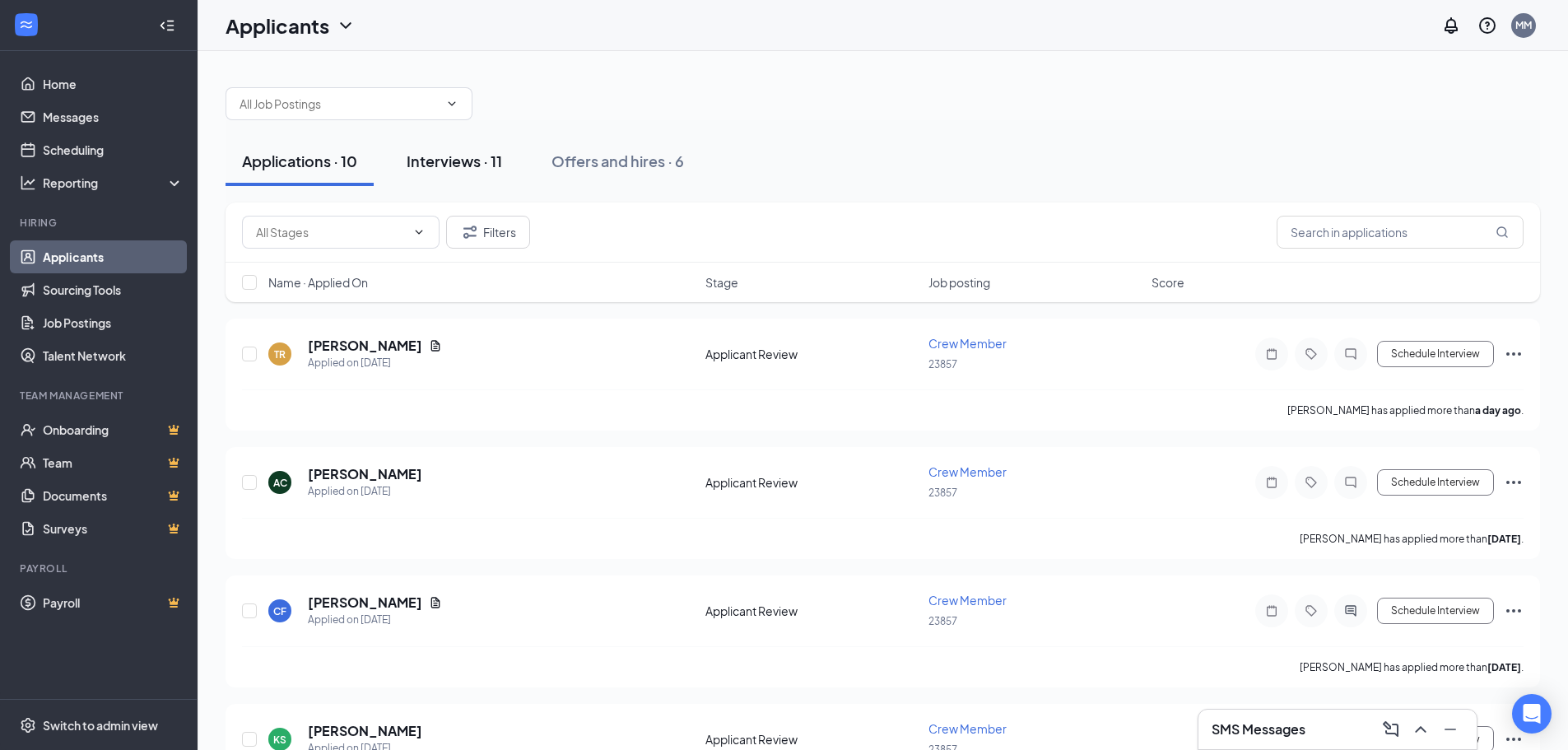
click at [478, 171] on button "Interviews · 11" at bounding box center [454, 161] width 128 height 50
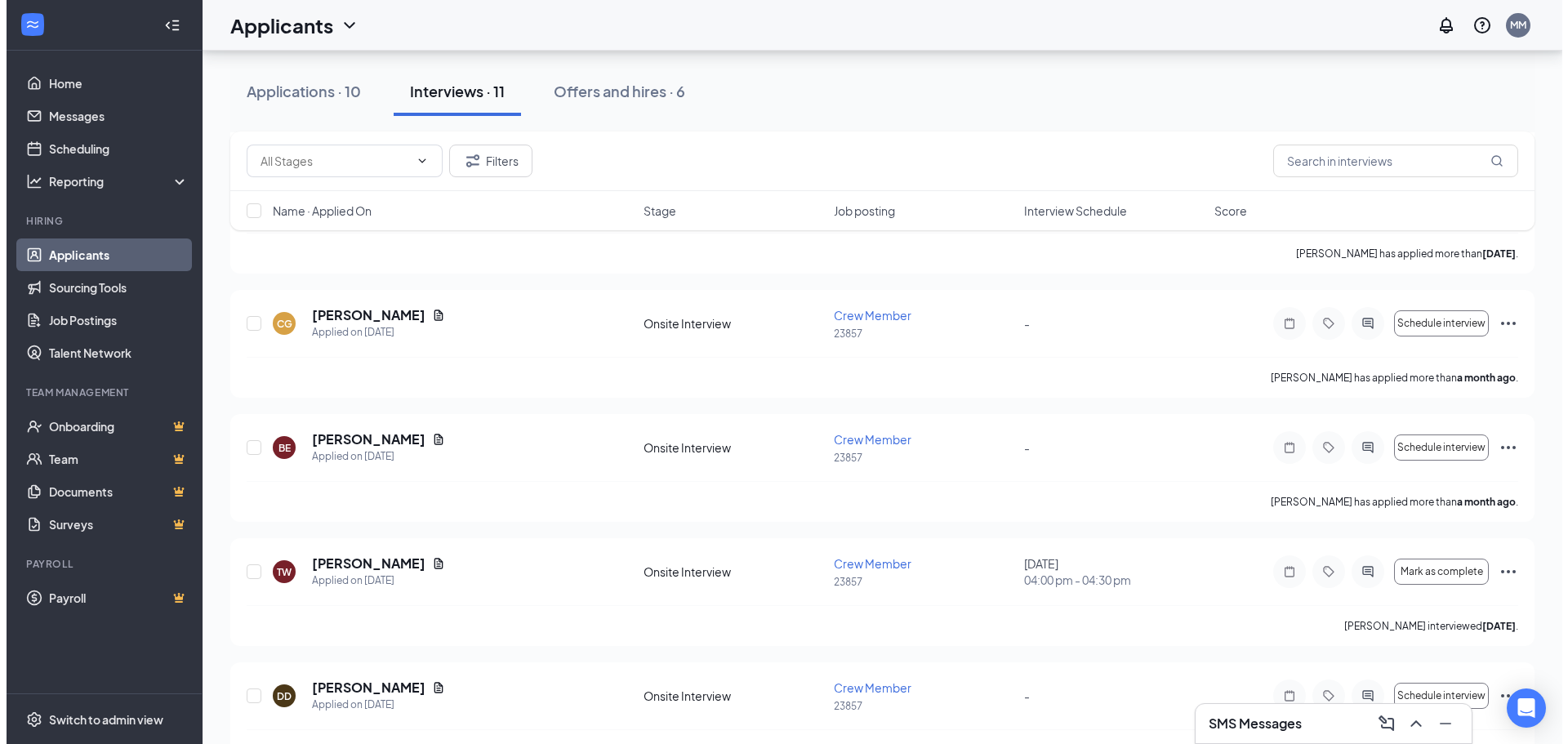
scroll to position [653, 0]
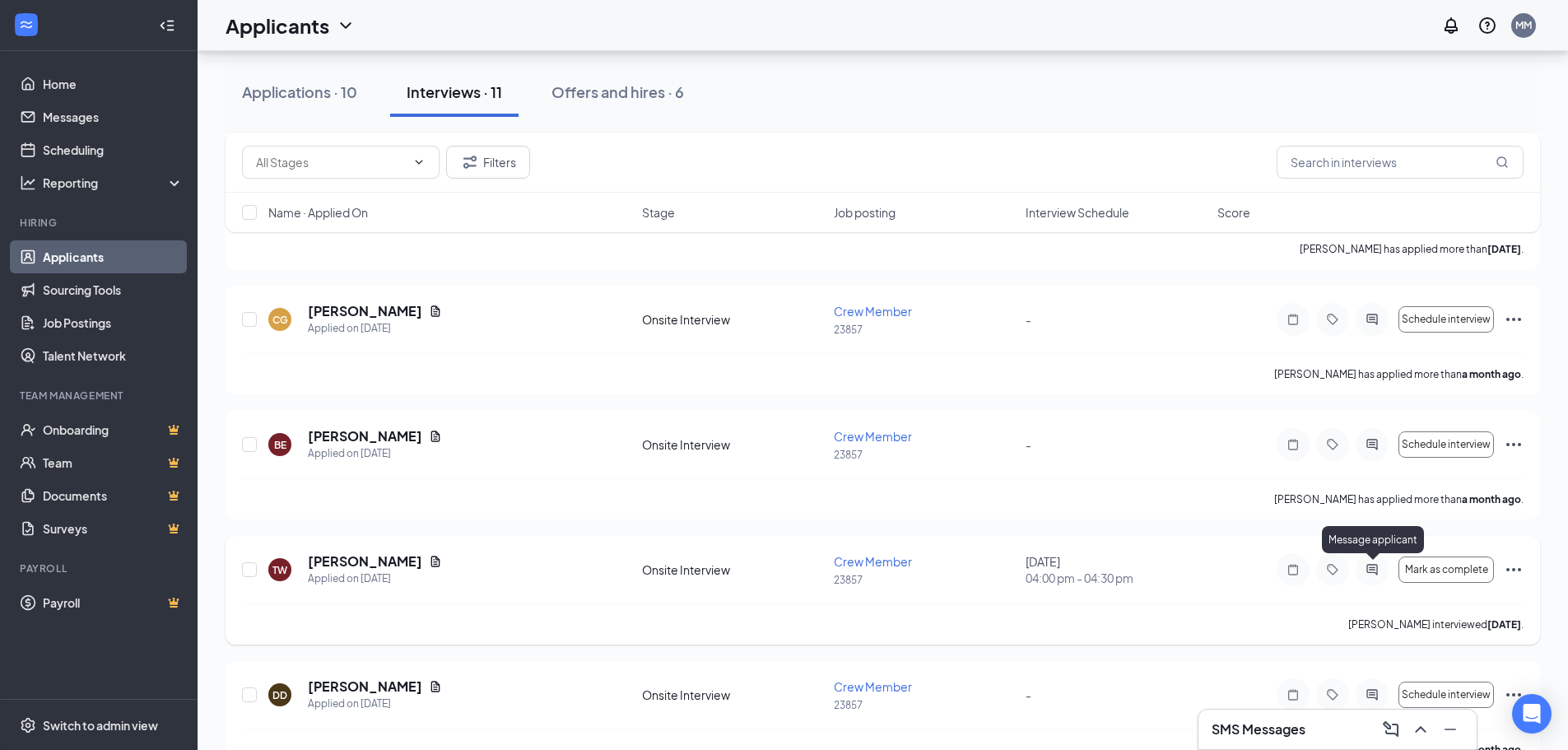
click at [1370, 570] on icon "ActiveChat" at bounding box center [1371, 569] width 11 height 11
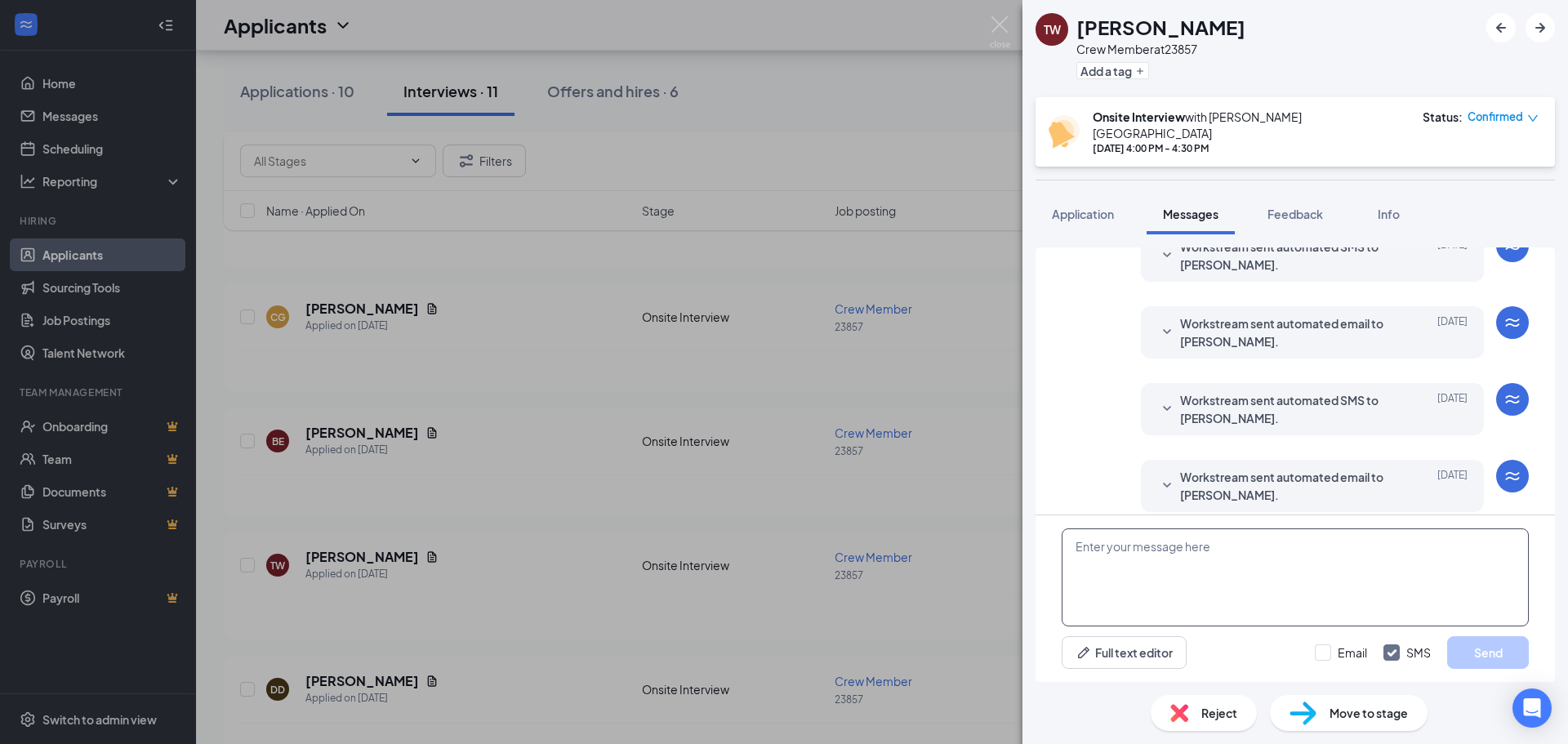
scroll to position [510, 0]
click at [1170, 557] on textarea at bounding box center [1295, 578] width 467 height 98
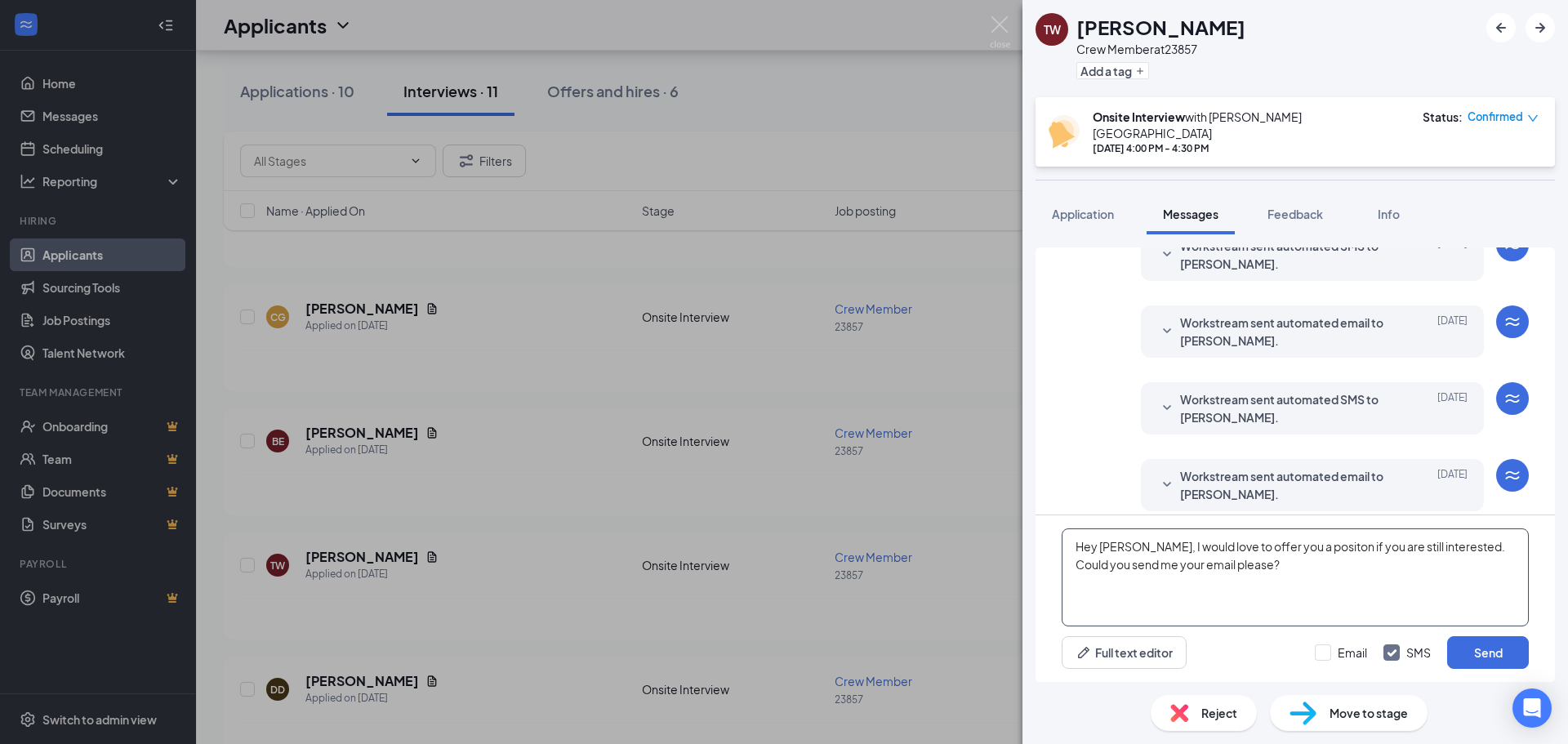
click at [1335, 544] on textarea "Hey [PERSON_NAME], I would love to offer you a positon if you are still interes…" at bounding box center [1295, 578] width 467 height 98
click at [1305, 544] on textarea "Hey [PERSON_NAME], I would love to offer you a positon if you are still interes…" at bounding box center [1295, 578] width 467 height 98
click at [1263, 562] on textarea "Hey [PERSON_NAME], I would love to offer you a position if you are still intere…" at bounding box center [1295, 578] width 467 height 98
type textarea "Hey [PERSON_NAME], I would love to offer you a position if you are still intere…"
click at [1483, 655] on button "Send" at bounding box center [1488, 652] width 82 height 33
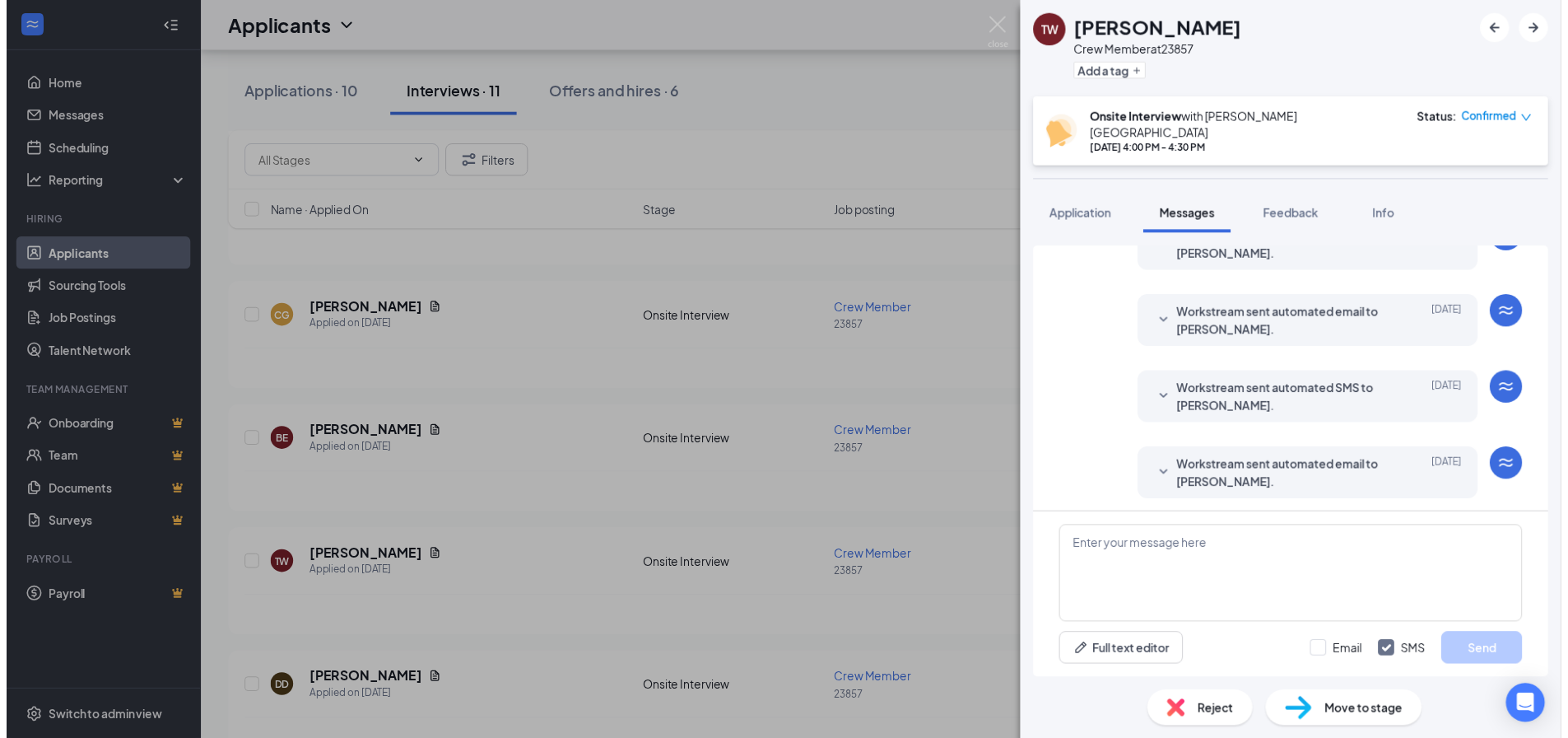
scroll to position [638, 0]
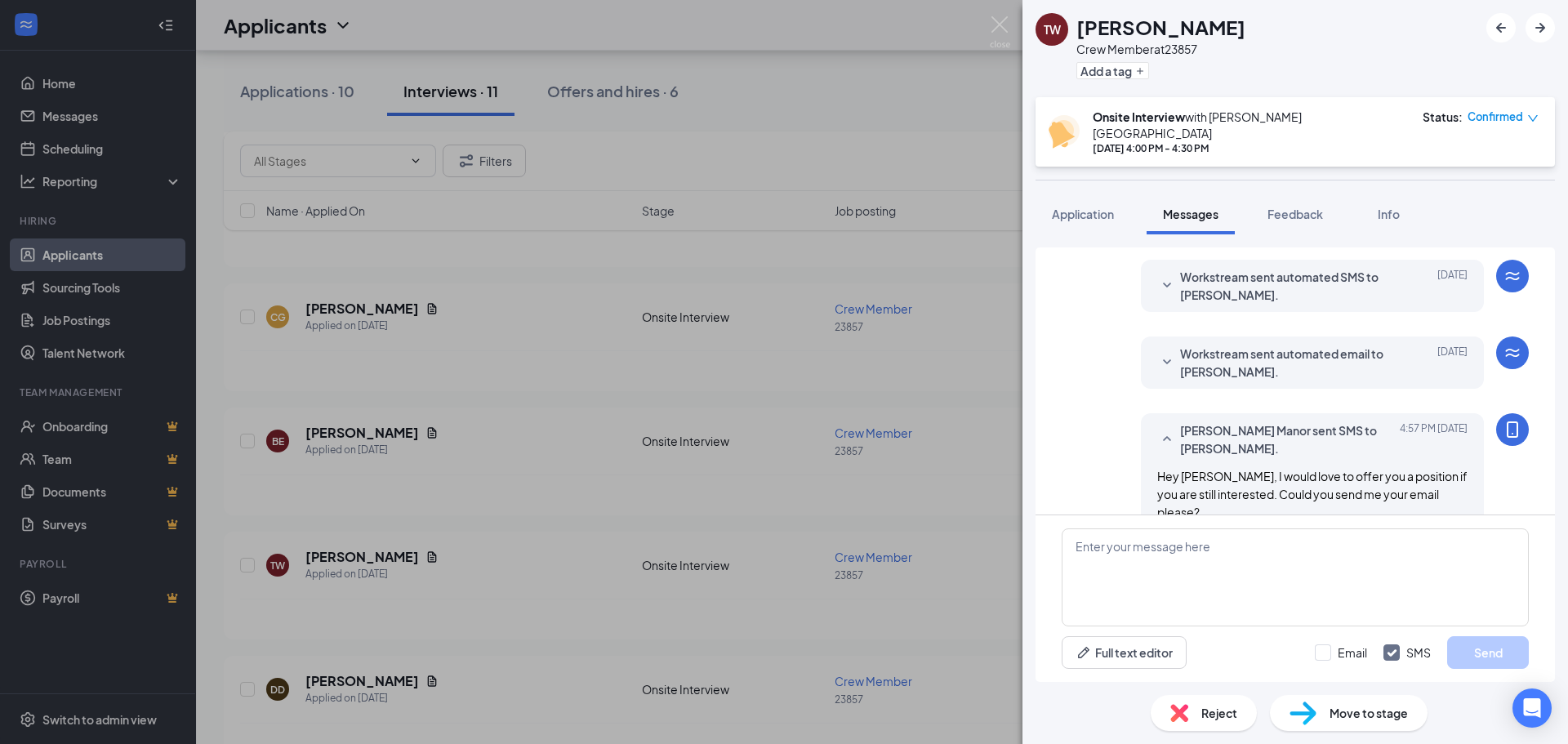
click at [1004, 29] on img at bounding box center [1000, 32] width 20 height 32
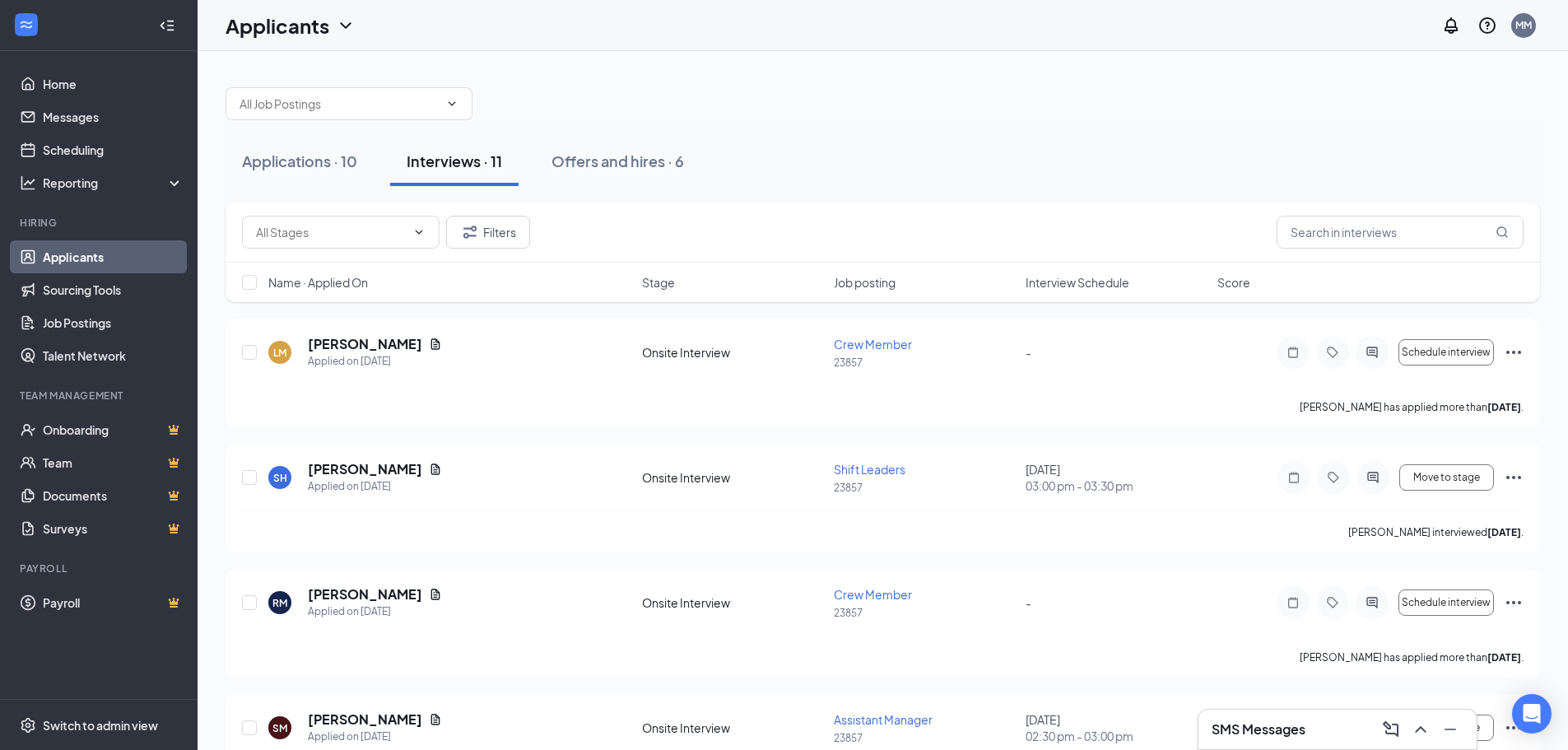
click at [1320, 721] on div "SMS Messages" at bounding box center [1338, 729] width 252 height 26
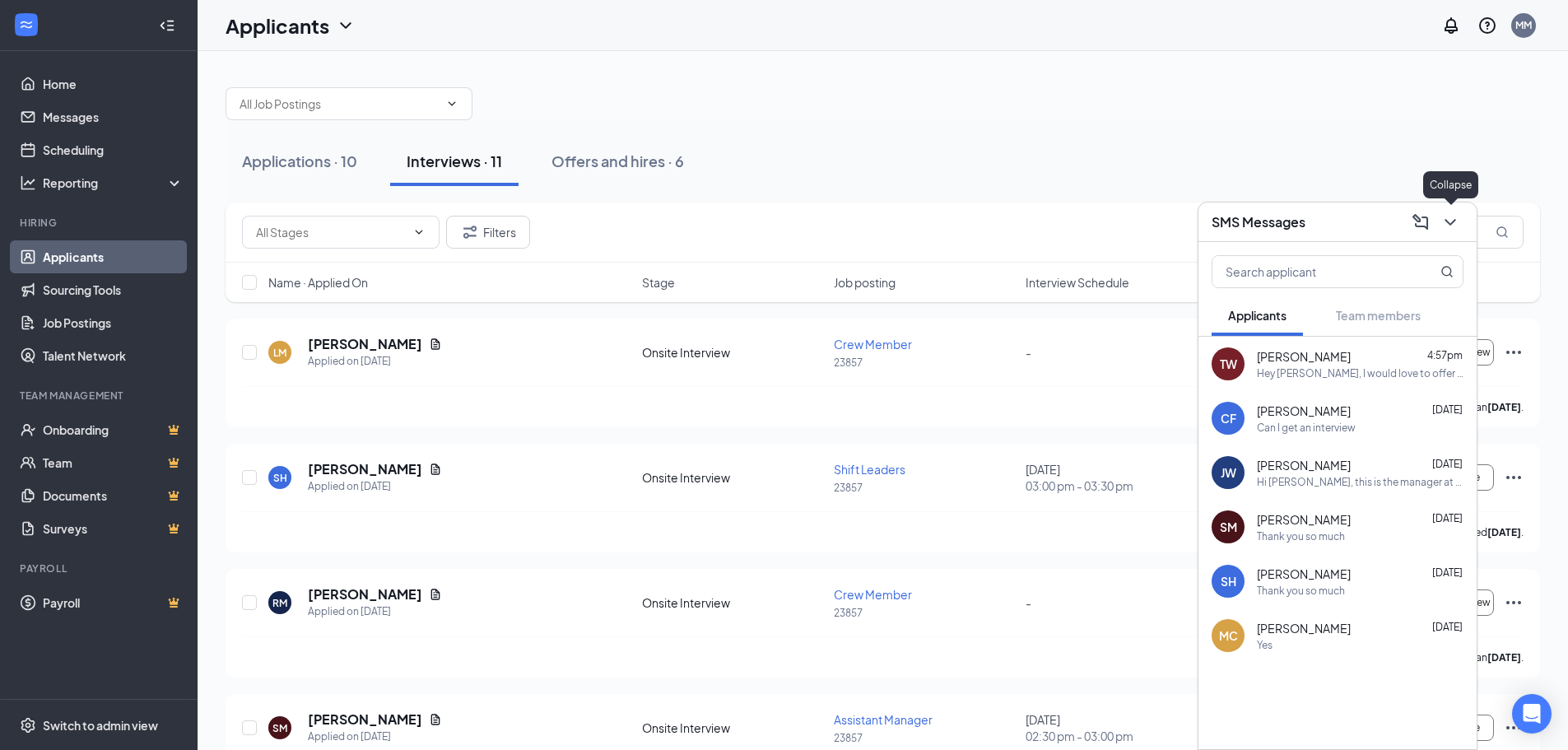
click at [1462, 224] on button at bounding box center [1451, 222] width 26 height 26
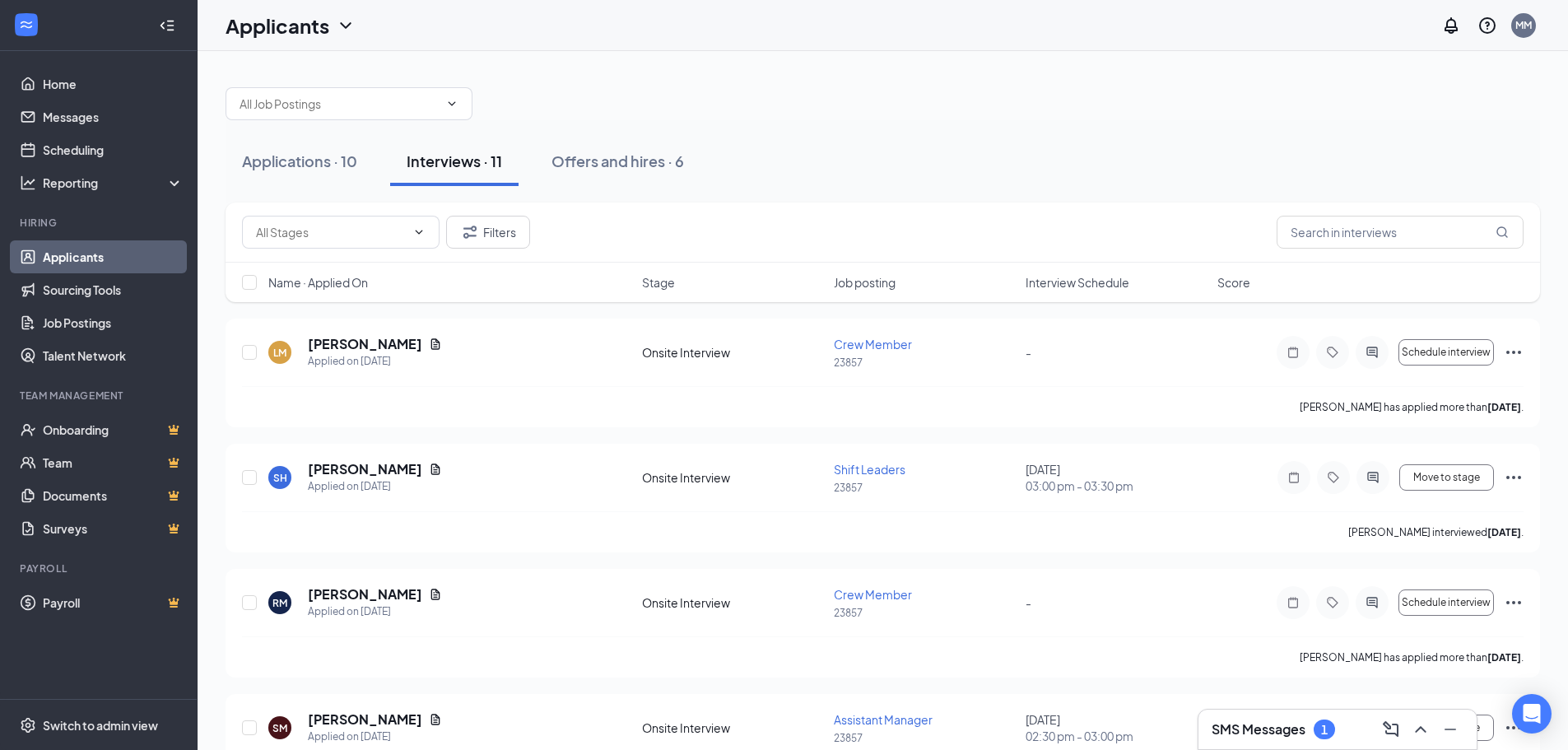
click at [1244, 723] on h3 "SMS Messages" at bounding box center [1259, 729] width 94 height 18
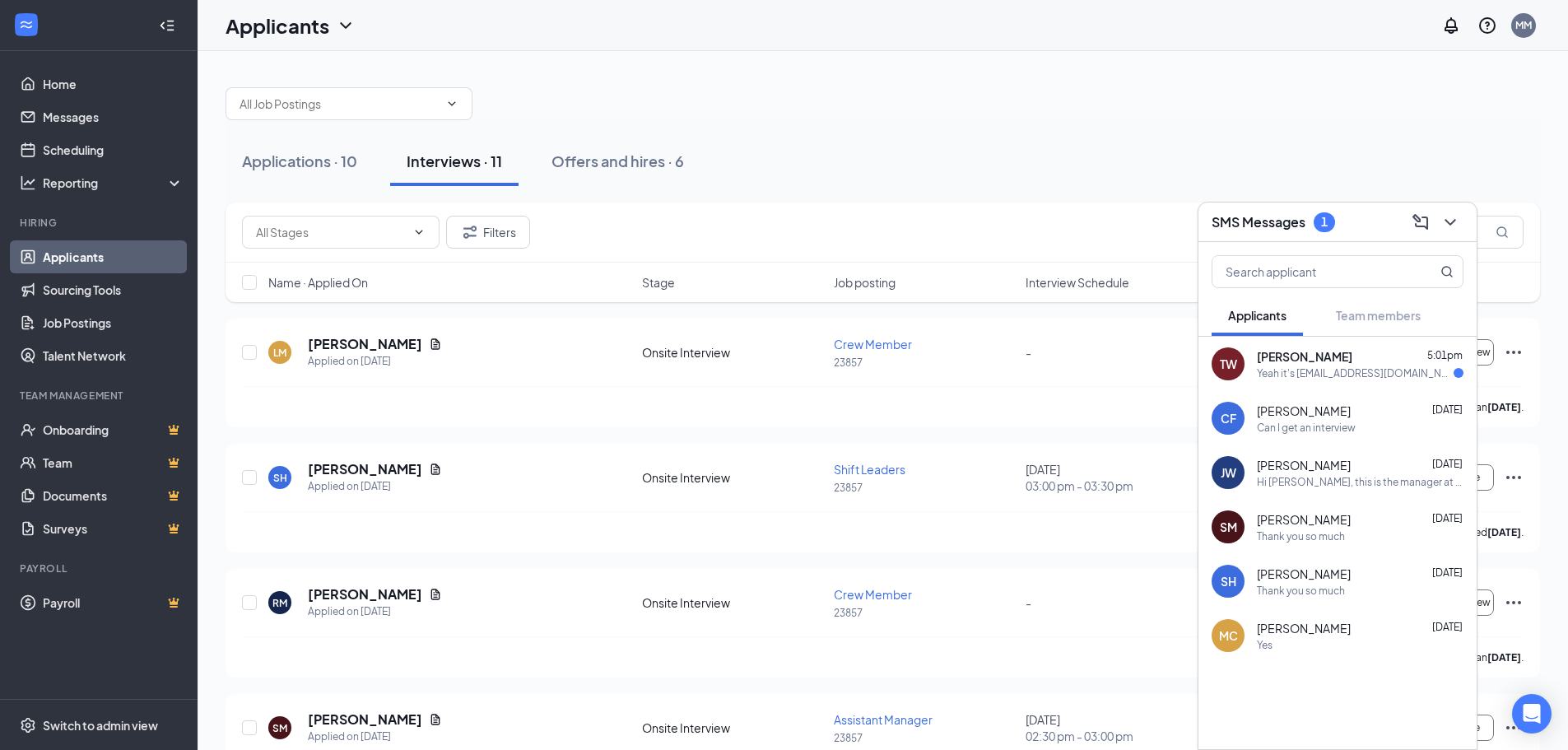
click at [1305, 377] on div "Yeah it's [EMAIL_ADDRESS][DOMAIN_NAME]" at bounding box center [1356, 373] width 197 height 14
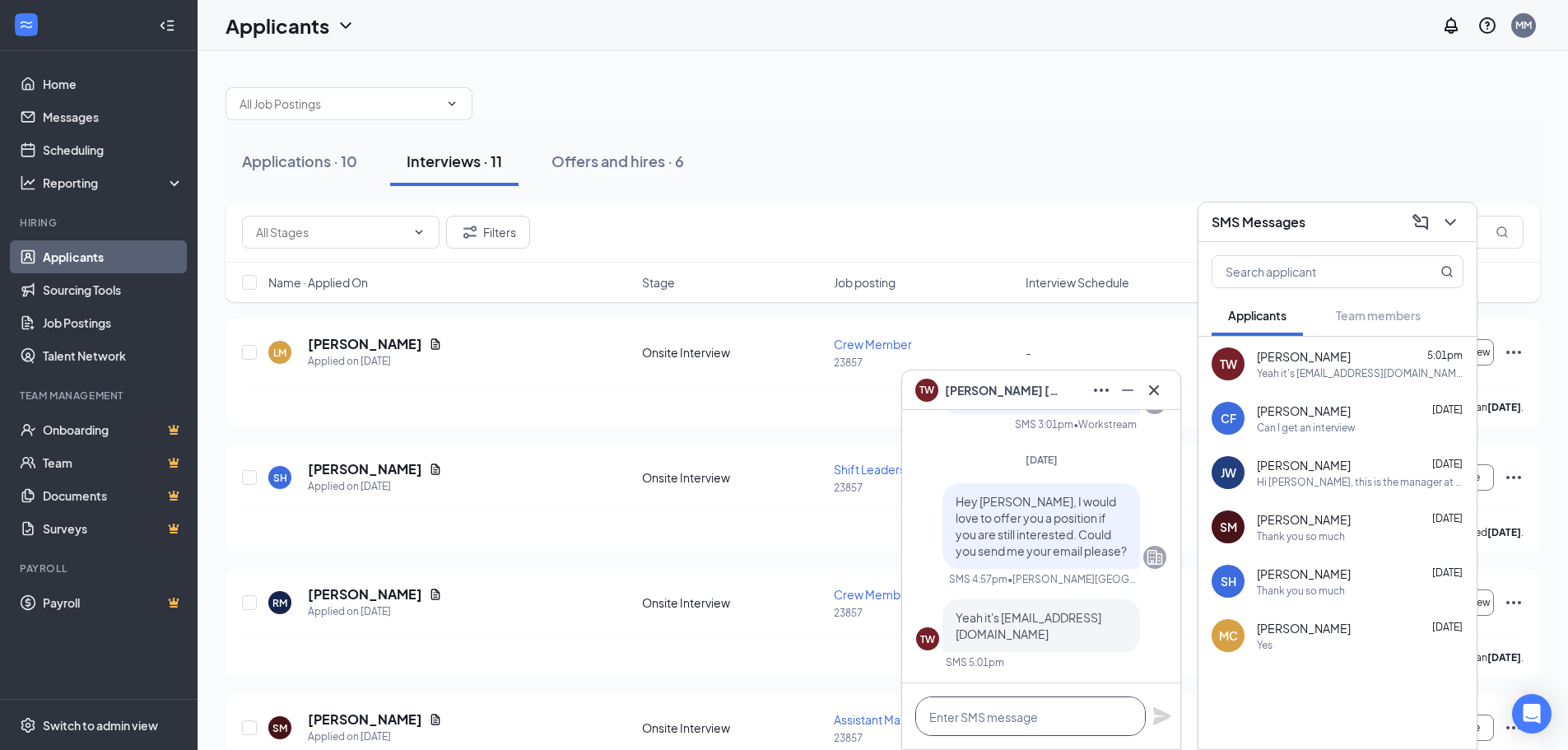
click at [1013, 719] on textarea at bounding box center [1030, 716] width 230 height 40
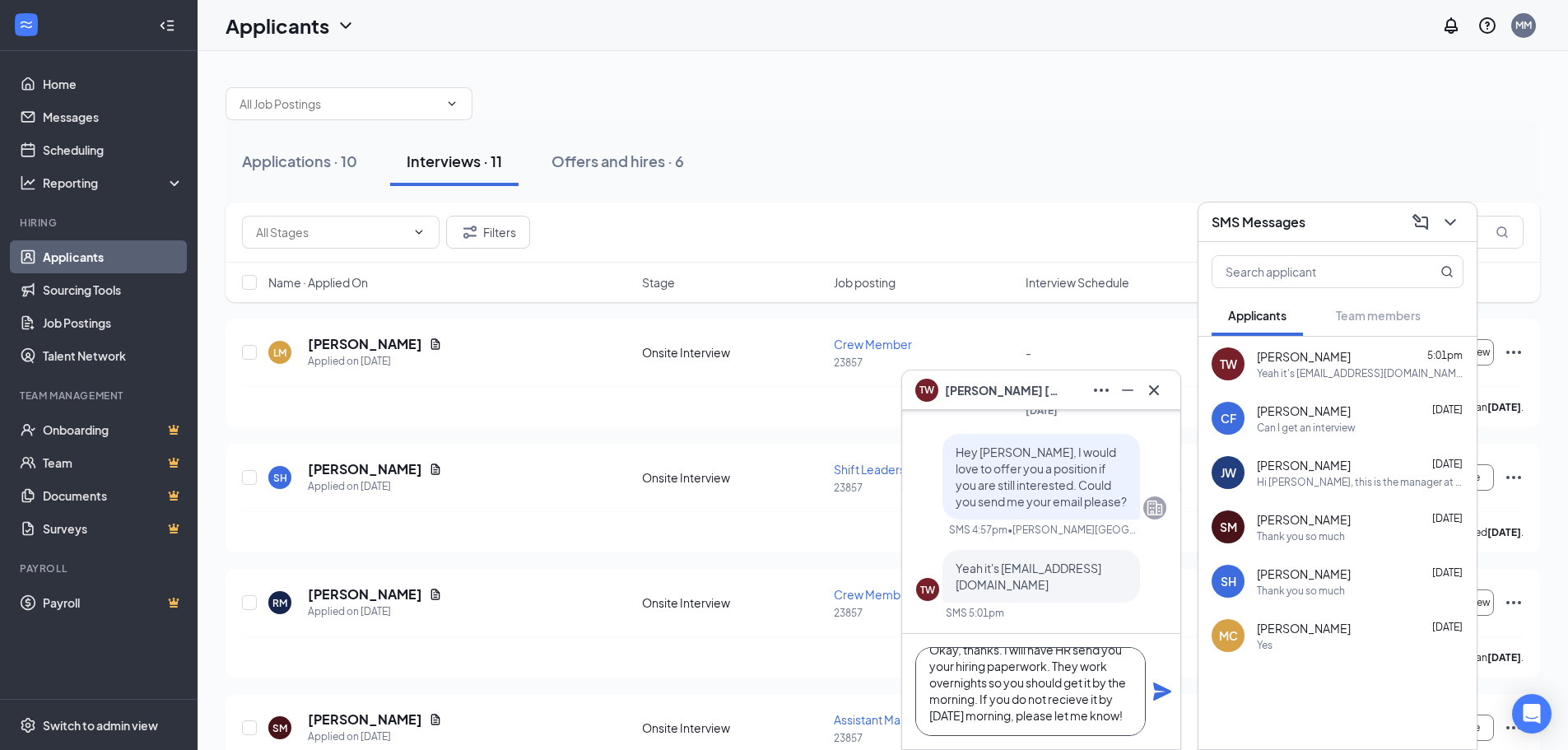
scroll to position [34, 0]
click at [1081, 688] on textarea "Okay, thanks. I will have HR send you your hiring paperwork. They work overnigh…" at bounding box center [1030, 691] width 230 height 89
type textarea "Okay, thanks. I will have HR send you your hiring paperwork. They work overnigh…"
click at [1161, 700] on icon "Plane" at bounding box center [1162, 691] width 20 height 20
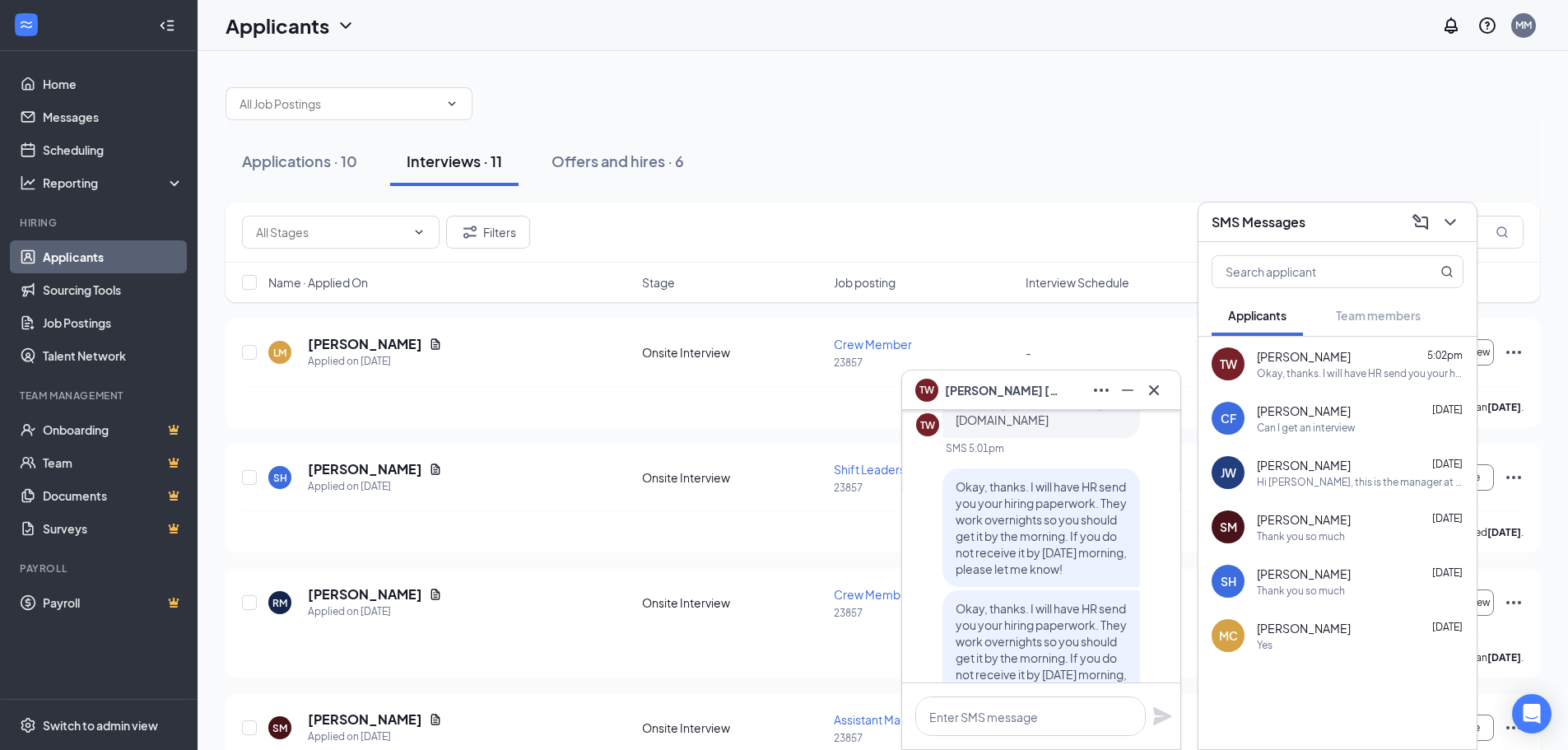
scroll to position [-164, 0]
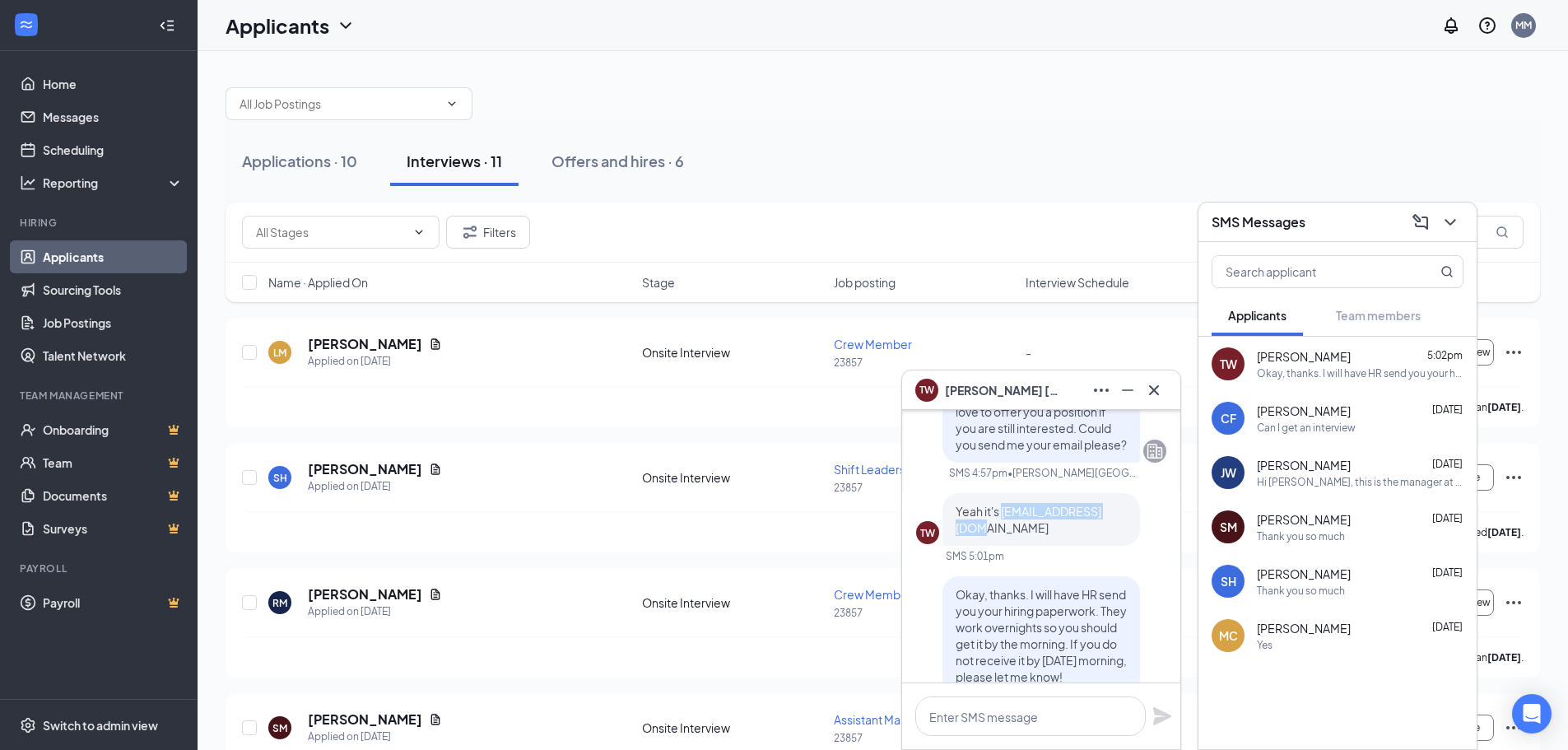
drag, startPoint x: 1094, startPoint y: 492, endPoint x: 957, endPoint y: 496, distance: 137.1
click at [957, 503] on p "Yeah it's [EMAIL_ADDRESS][DOMAIN_NAME]" at bounding box center [1041, 520] width 171 height 33
copy span "[EMAIL_ADDRESS][DOMAIN_NAME]"
click at [1297, 382] on div "TW [PERSON_NAME] 5:03pm Ok thank you" at bounding box center [1338, 364] width 278 height 55
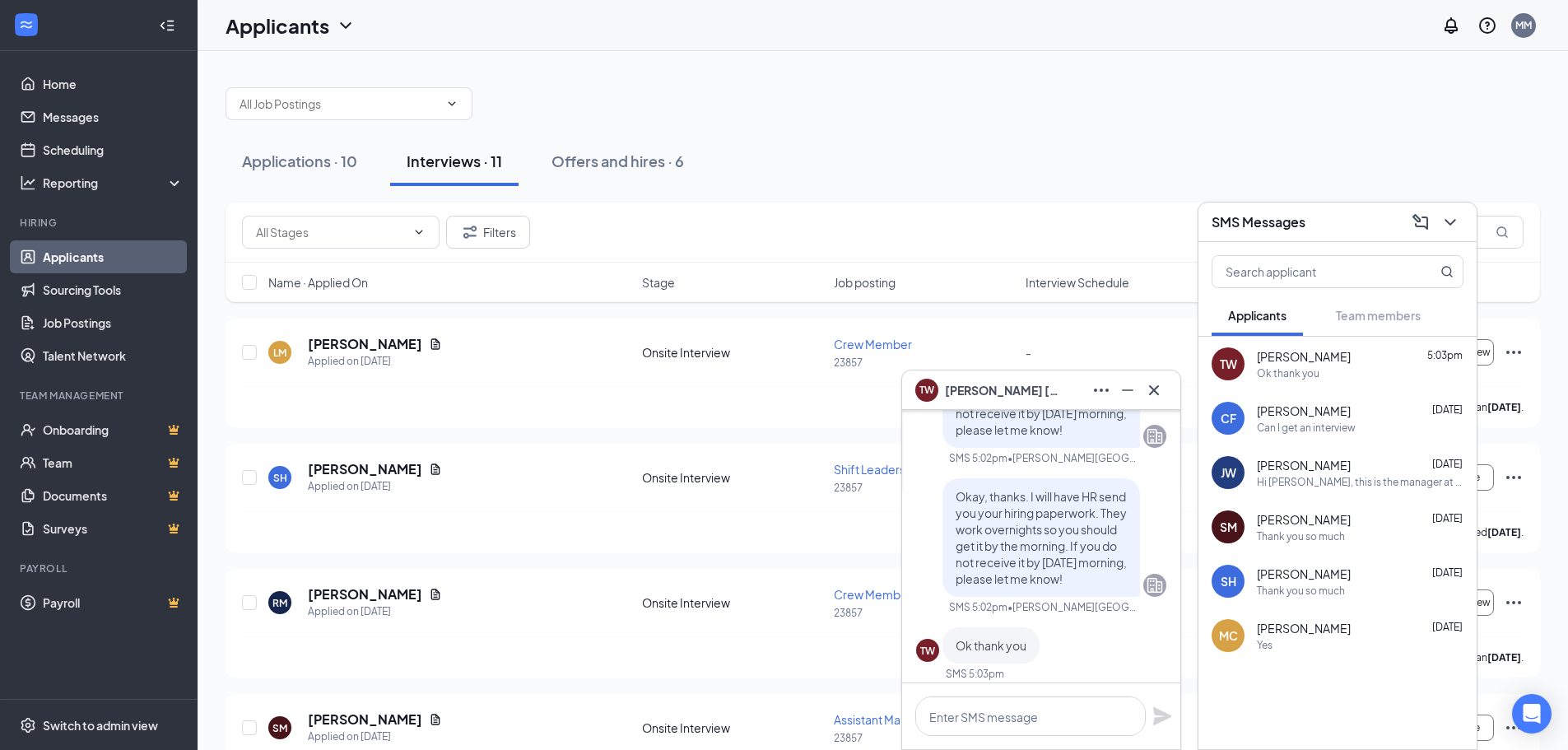
scroll to position [0, 0]
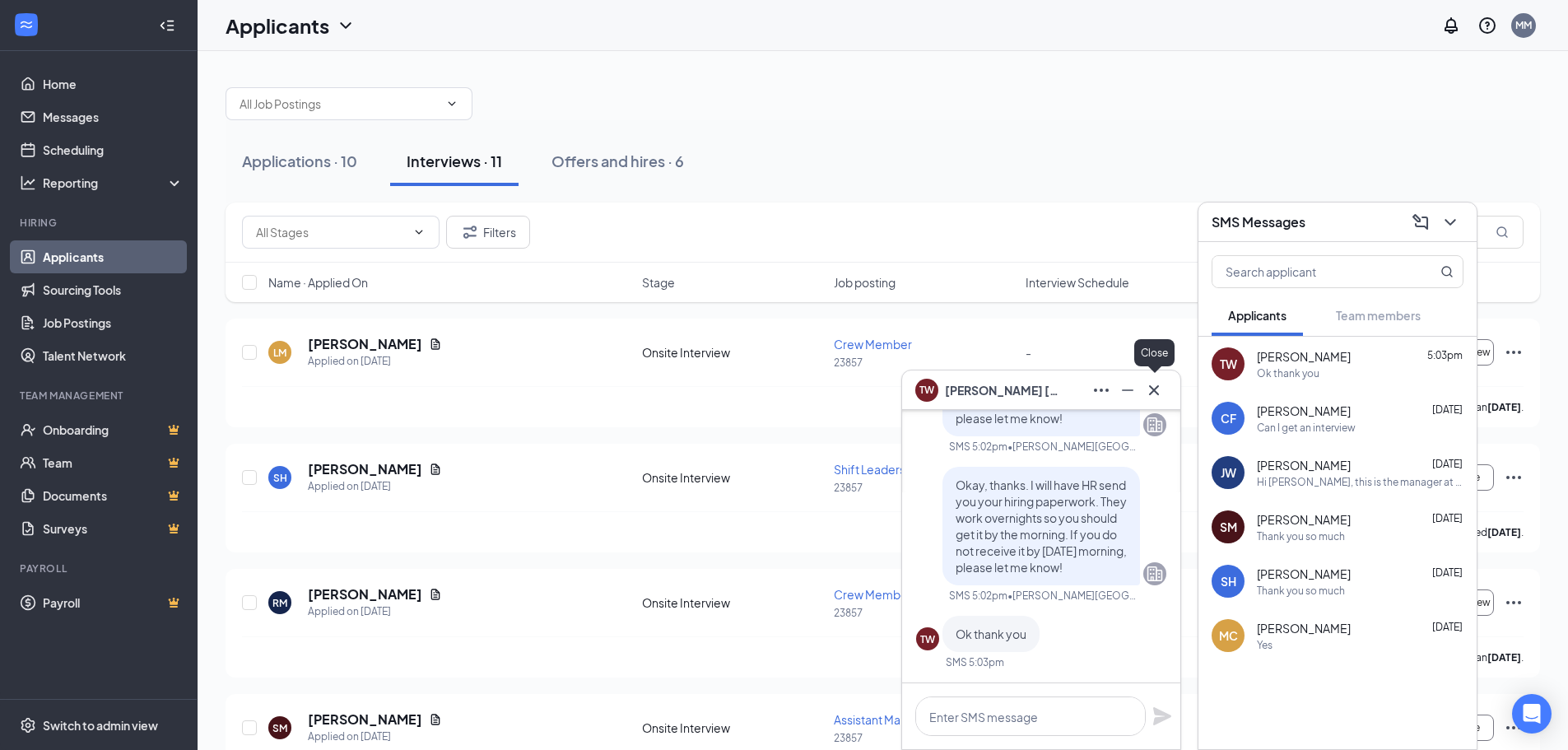
click at [1157, 381] on icon "Cross" at bounding box center [1154, 390] width 20 height 20
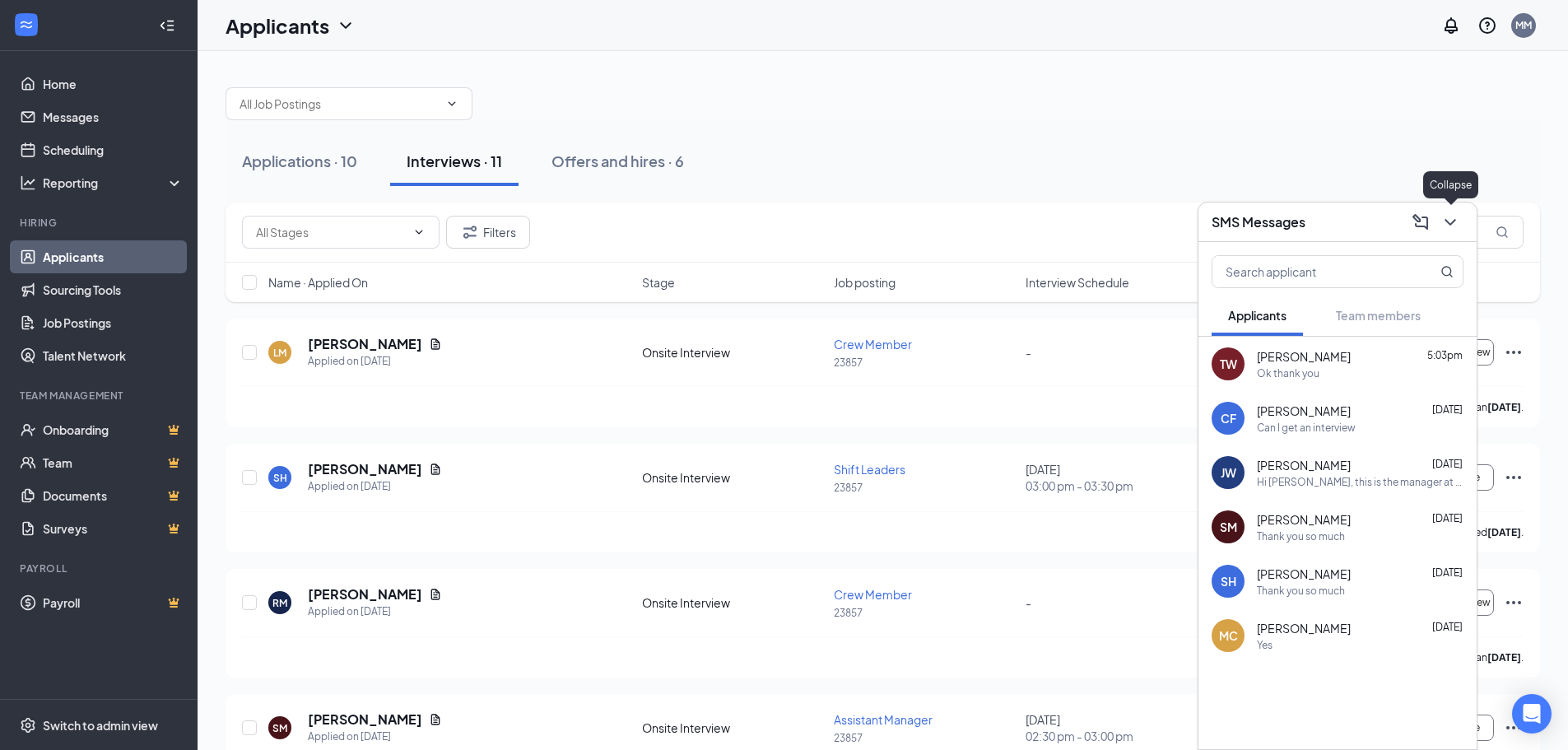
click at [1454, 231] on icon "ChevronDown" at bounding box center [1451, 222] width 20 height 20
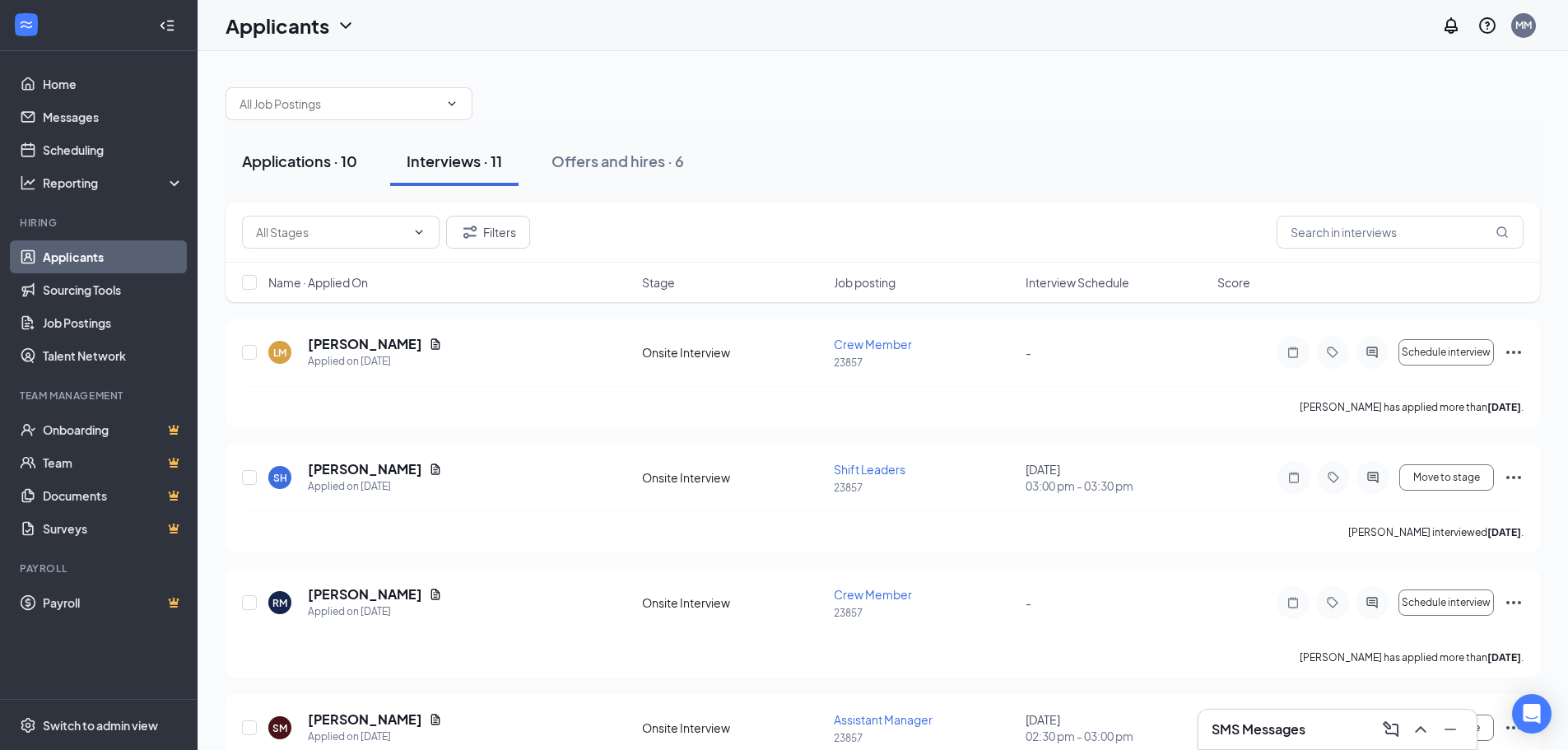
click at [335, 164] on div "Applications · 10" at bounding box center [300, 160] width 116 height 21
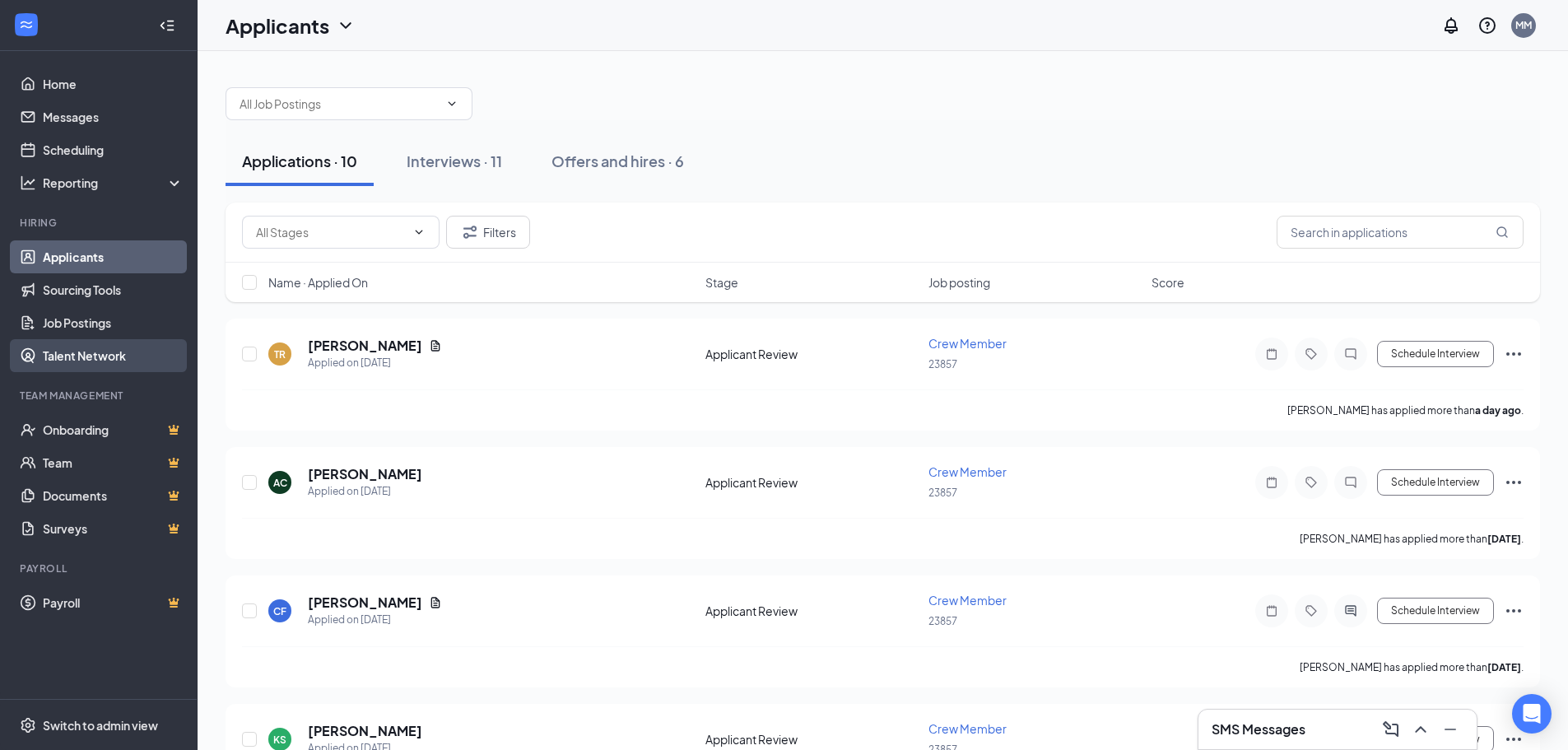
click at [120, 341] on link "Talent Network" at bounding box center [113, 356] width 140 height 33
